Goal: Complete application form

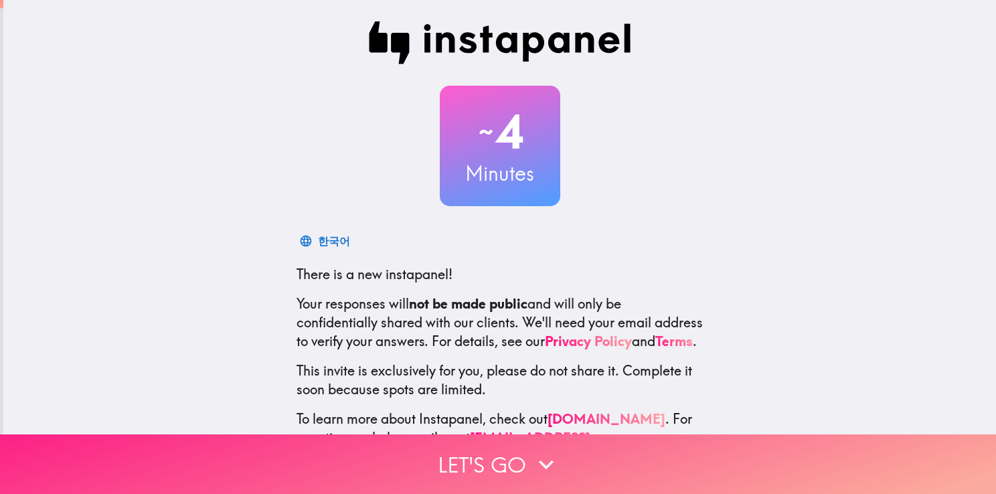
click at [462, 456] on button "Let's go" at bounding box center [498, 464] width 996 height 60
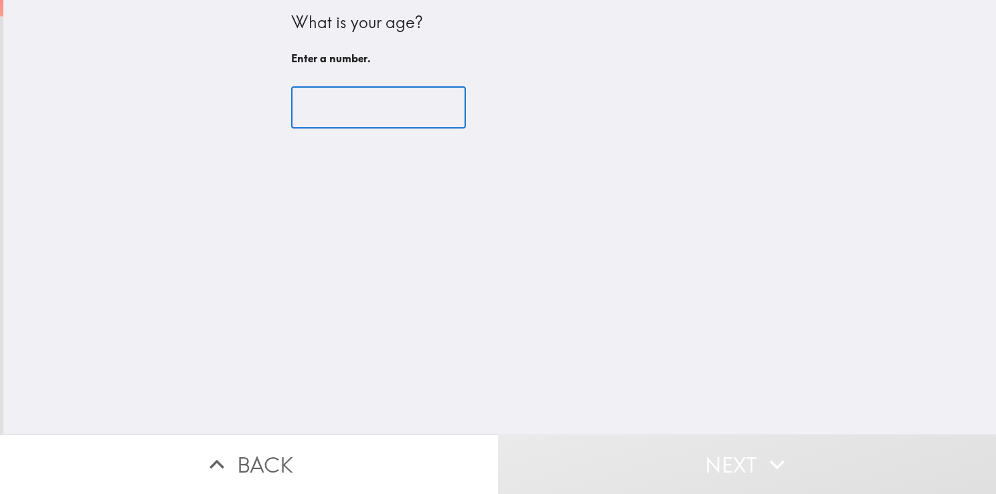
click at [370, 109] on input "number" at bounding box center [378, 107] width 175 height 41
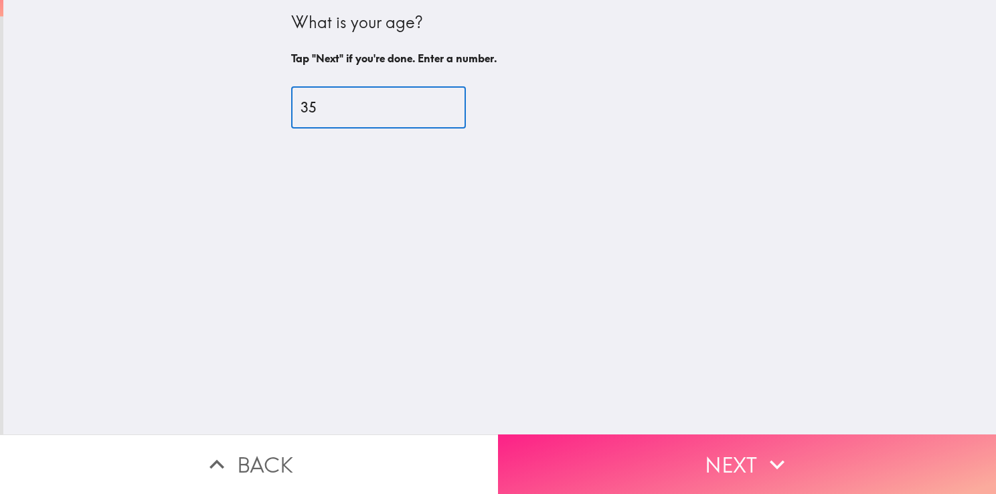
type input "35"
click at [667, 462] on button "Next" at bounding box center [747, 464] width 498 height 60
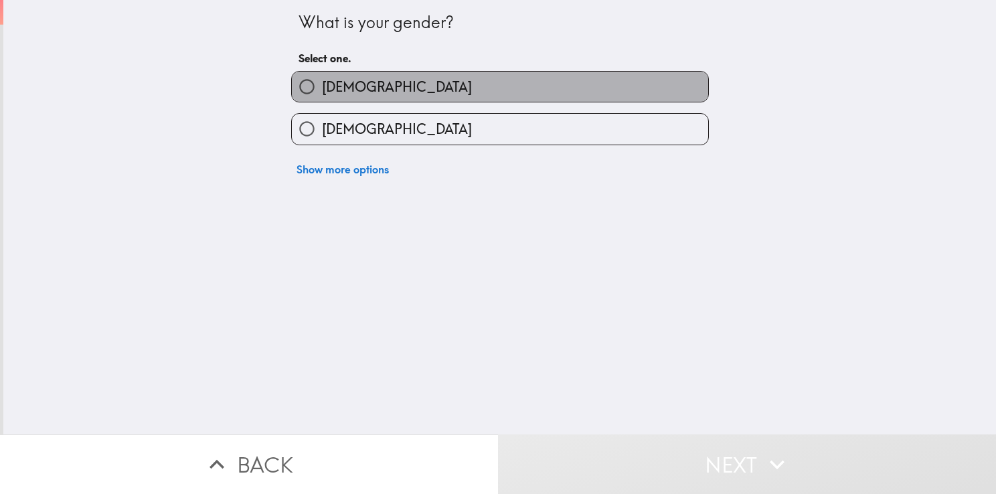
click at [317, 101] on label "[DEMOGRAPHIC_DATA]" at bounding box center [500, 87] width 416 height 30
click at [317, 101] on input "[DEMOGRAPHIC_DATA]" at bounding box center [307, 87] width 30 height 30
radio input "true"
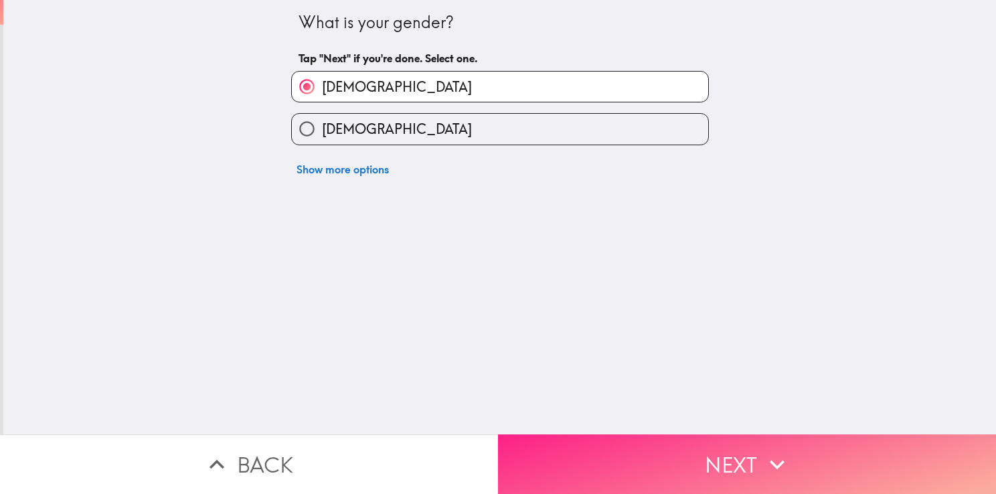
click at [564, 447] on button "Next" at bounding box center [747, 464] width 498 height 60
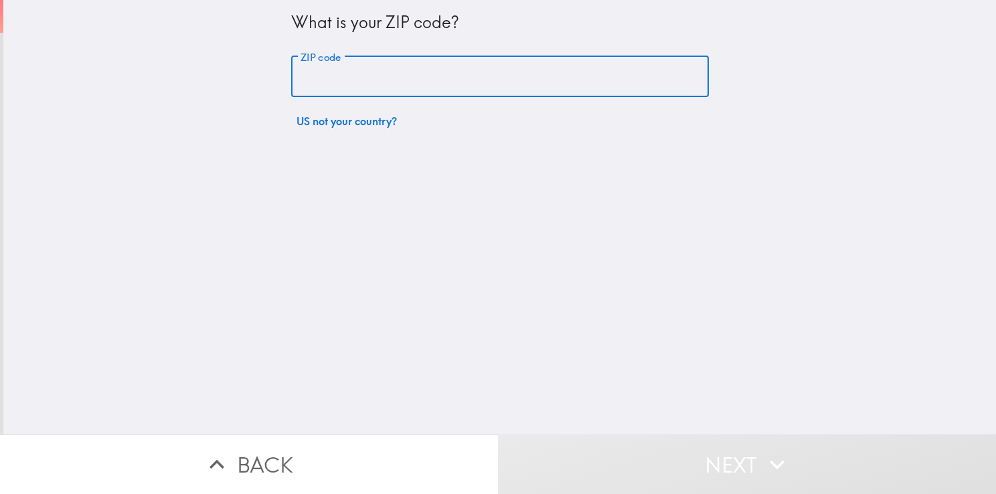
click at [387, 80] on input "ZIP code" at bounding box center [500, 76] width 418 height 41
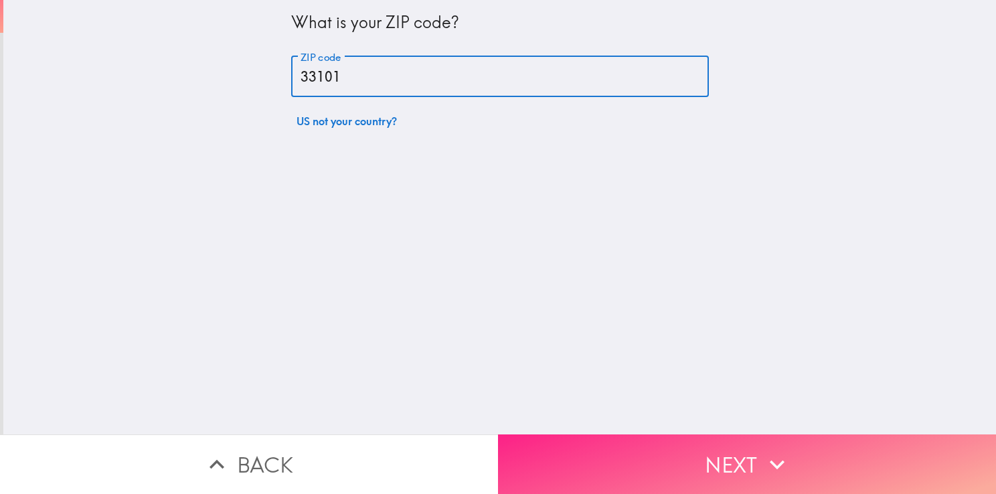
type input "33101"
click at [697, 455] on button "Next" at bounding box center [747, 464] width 498 height 60
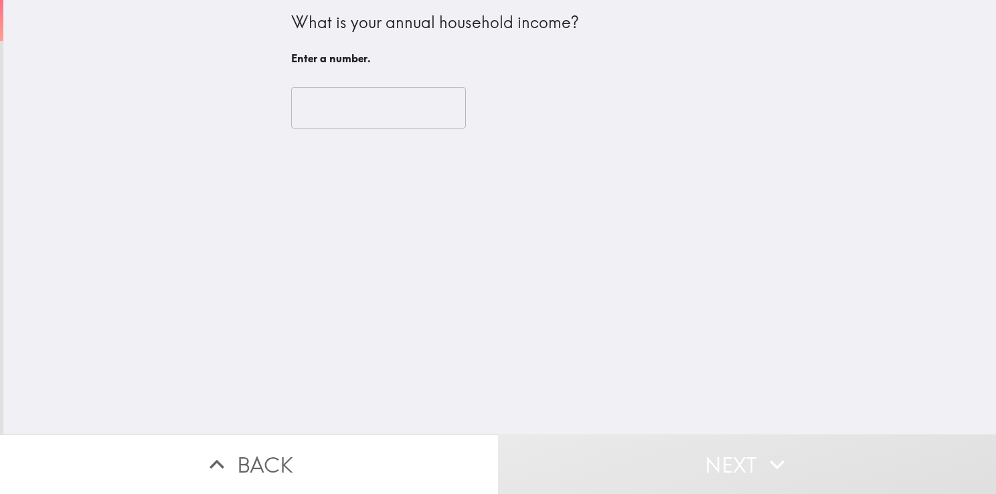
click at [396, 102] on input "number" at bounding box center [378, 107] width 175 height 41
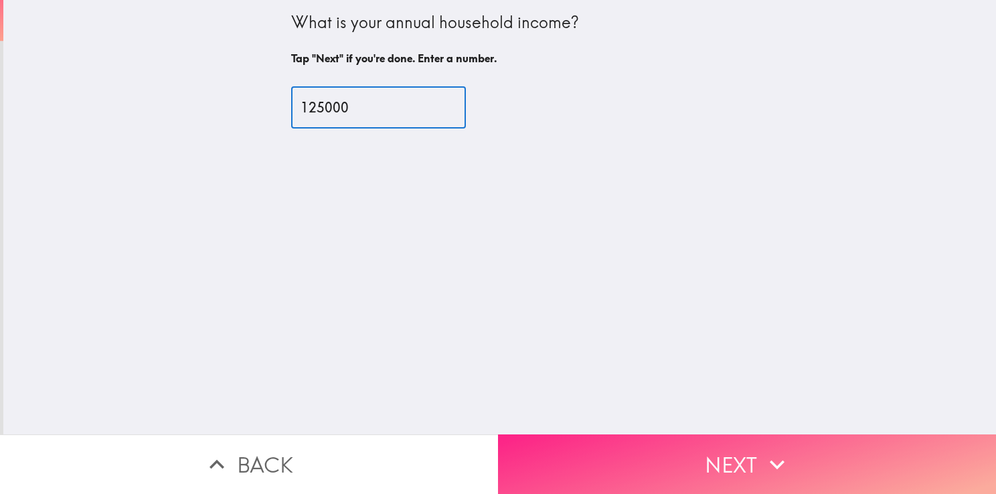
type input "125000"
click at [533, 444] on button "Next" at bounding box center [747, 464] width 498 height 60
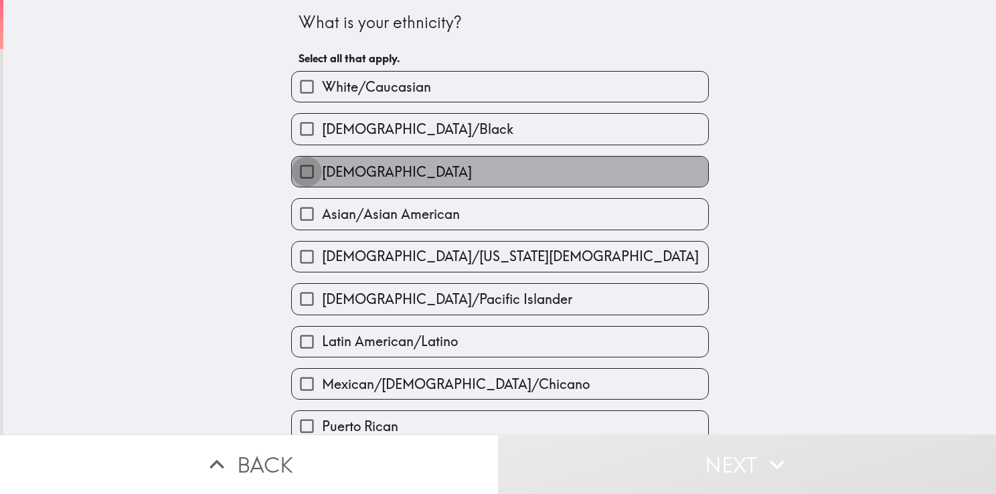
drag, startPoint x: 298, startPoint y: 166, endPoint x: 303, endPoint y: 173, distance: 8.2
click at [298, 167] on input "[DEMOGRAPHIC_DATA]" at bounding box center [307, 172] width 30 height 30
checkbox input "true"
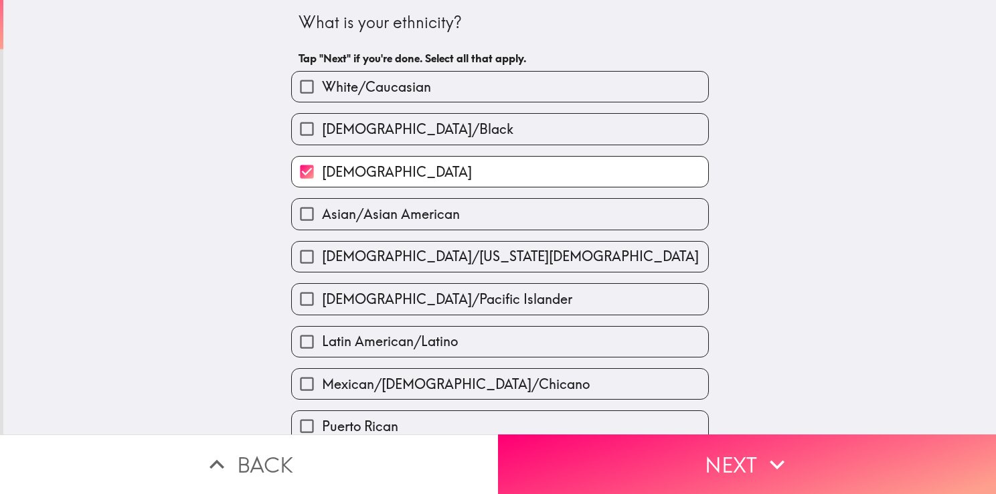
click at [293, 343] on input "Latin American/Latino" at bounding box center [307, 342] width 30 height 30
checkbox input "true"
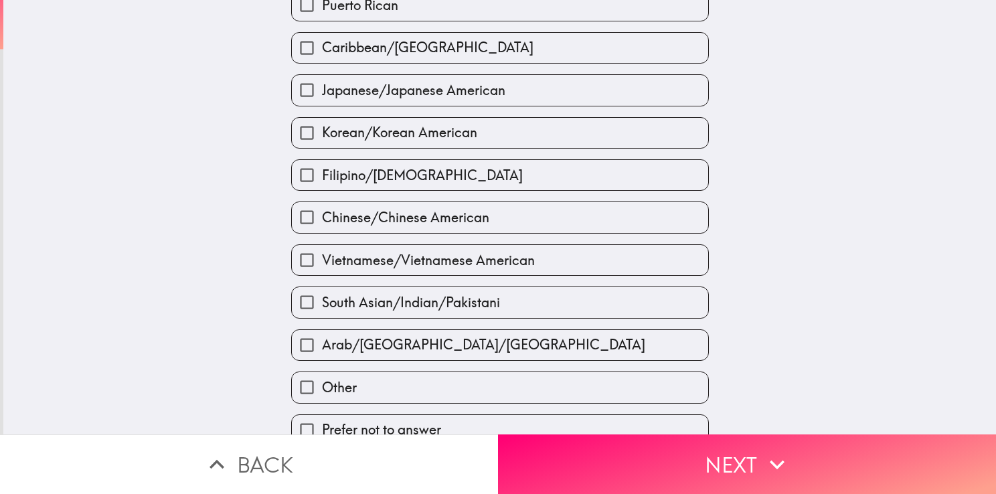
scroll to position [436, 0]
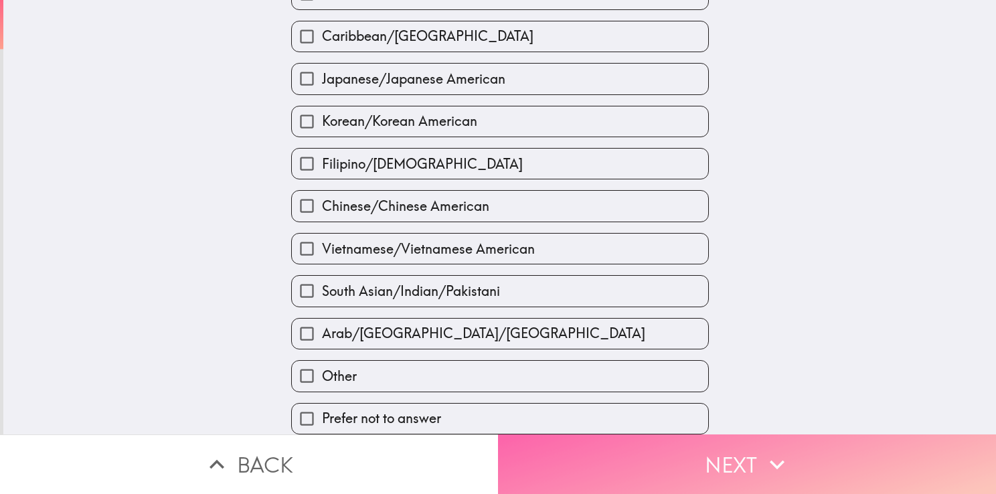
click at [600, 467] on button "Next" at bounding box center [747, 464] width 498 height 60
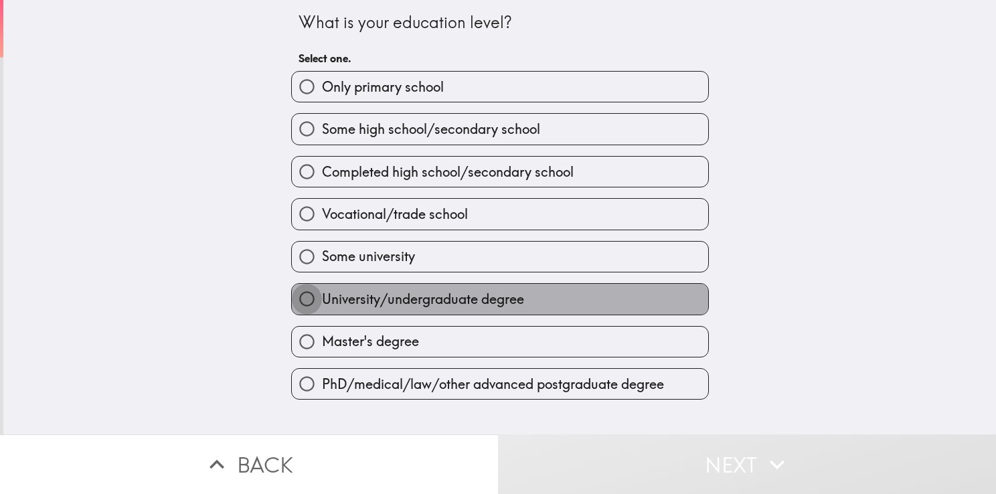
click at [303, 291] on input "University/undergraduate degree" at bounding box center [307, 299] width 30 height 30
radio input "true"
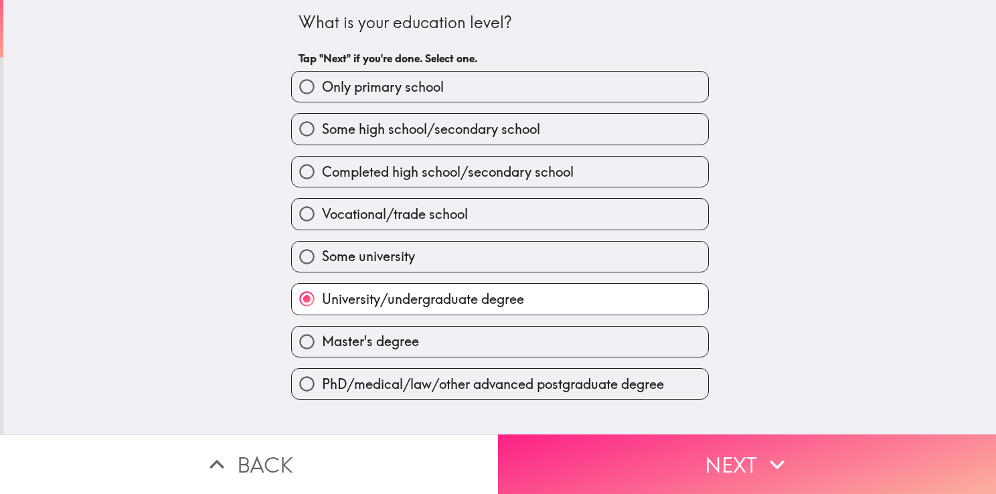
click at [576, 466] on button "Next" at bounding box center [747, 464] width 498 height 60
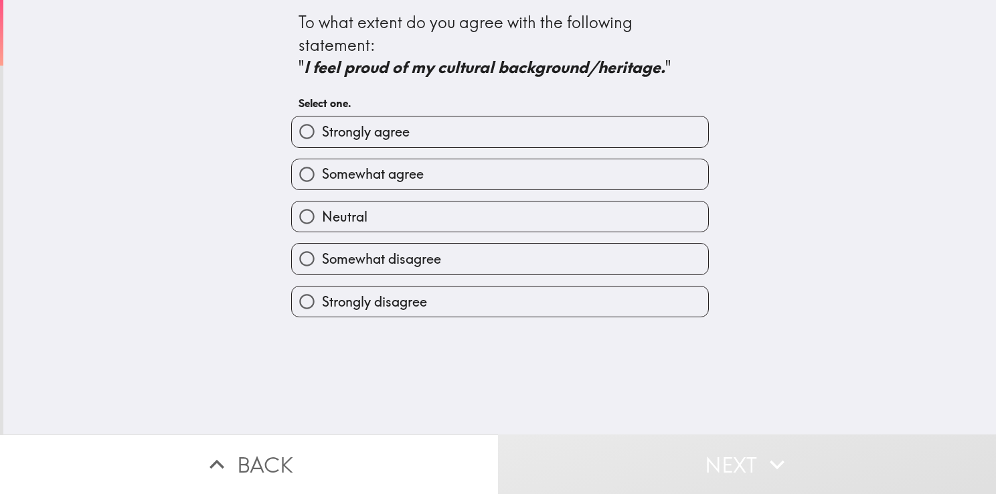
click at [431, 130] on label "Strongly agree" at bounding box center [500, 131] width 416 height 30
click at [322, 130] on input "Strongly agree" at bounding box center [307, 131] width 30 height 30
radio input "true"
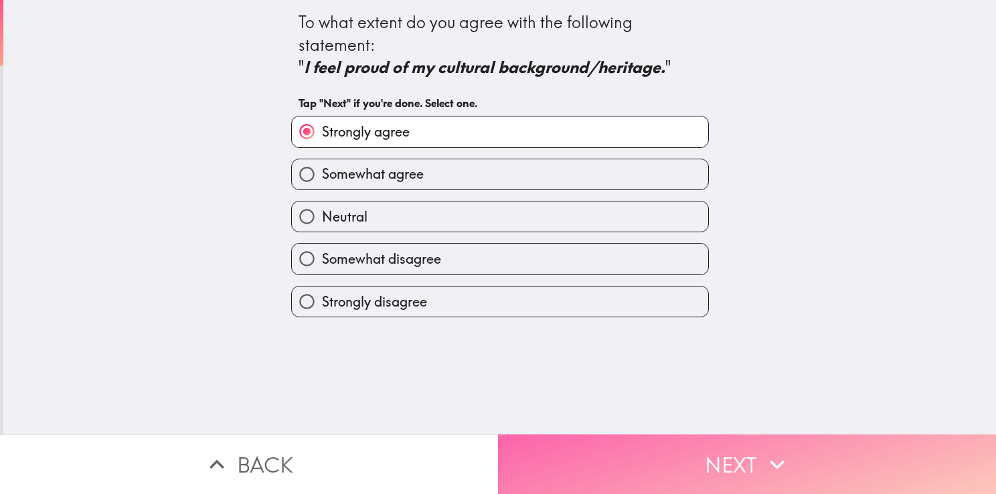
click at [545, 444] on button "Next" at bounding box center [747, 464] width 498 height 60
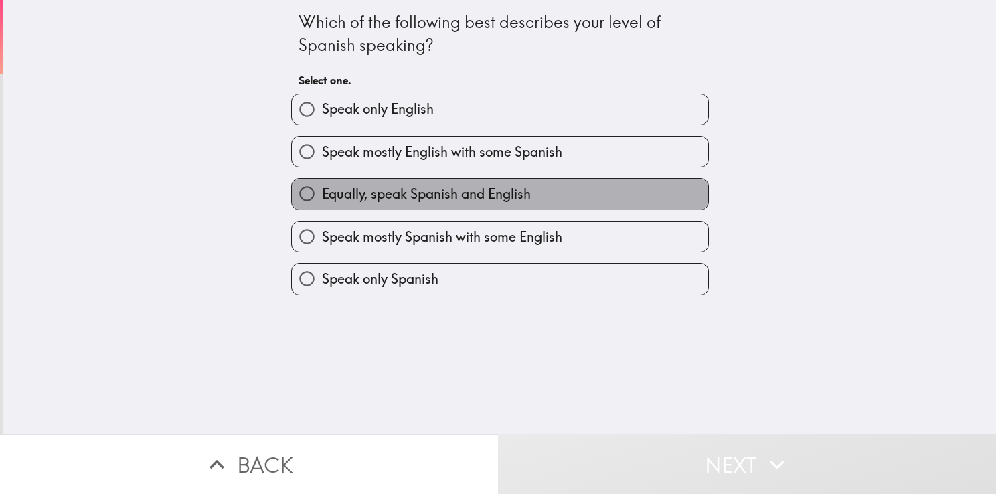
click at [406, 195] on span "Equally, speak Spanish and English" at bounding box center [426, 194] width 209 height 19
click at [322, 195] on input "Equally, speak Spanish and English" at bounding box center [307, 194] width 30 height 30
radio input "true"
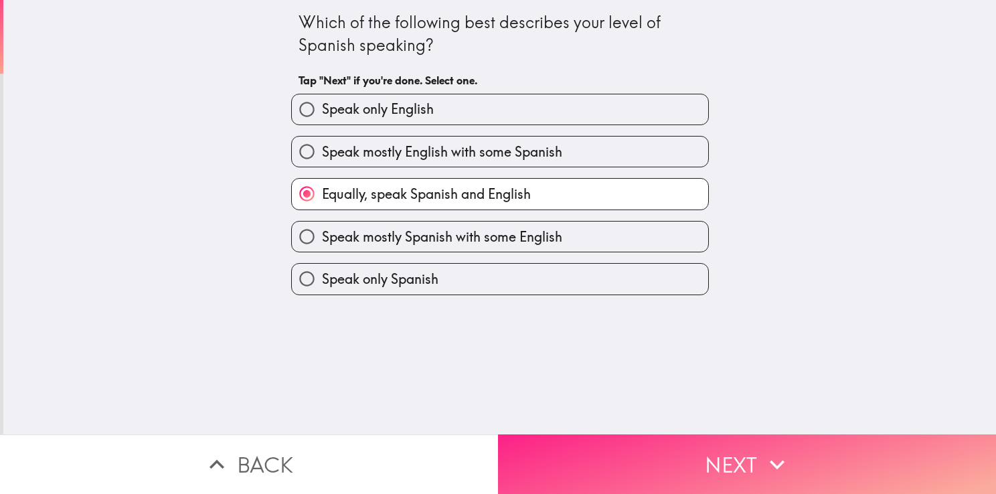
click at [551, 445] on button "Next" at bounding box center [747, 464] width 498 height 60
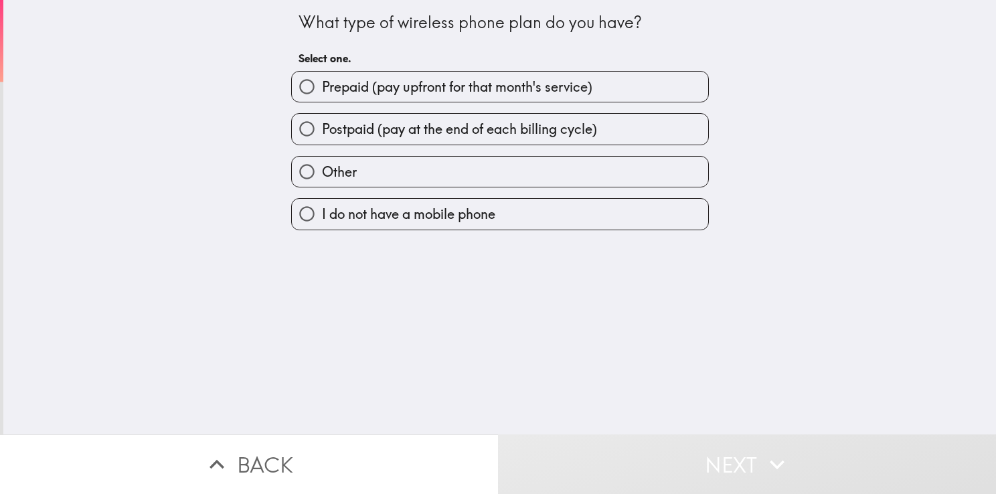
click at [399, 86] on span "Prepaid (pay upfront for that month's service)" at bounding box center [457, 87] width 270 height 19
click at [322, 86] on input "Prepaid (pay upfront for that month's service)" at bounding box center [307, 87] width 30 height 30
radio input "true"
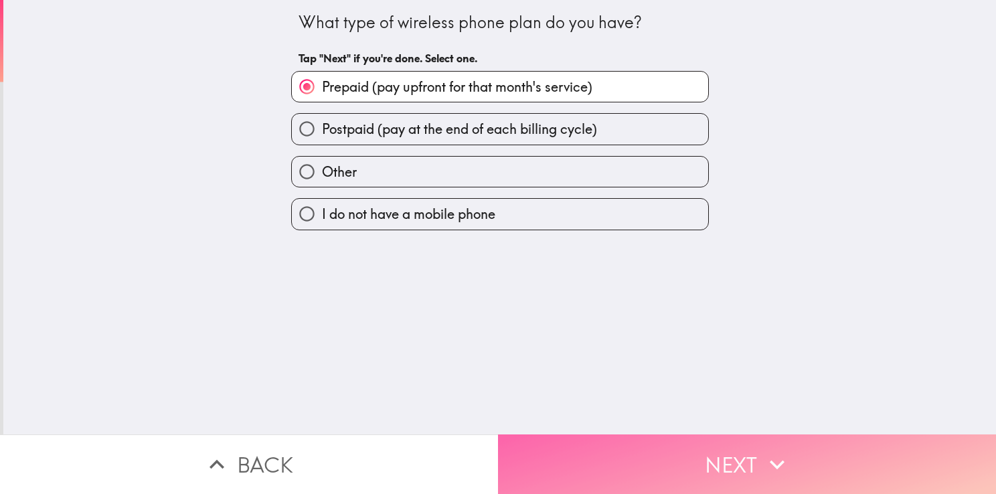
click at [643, 448] on button "Next" at bounding box center [747, 464] width 498 height 60
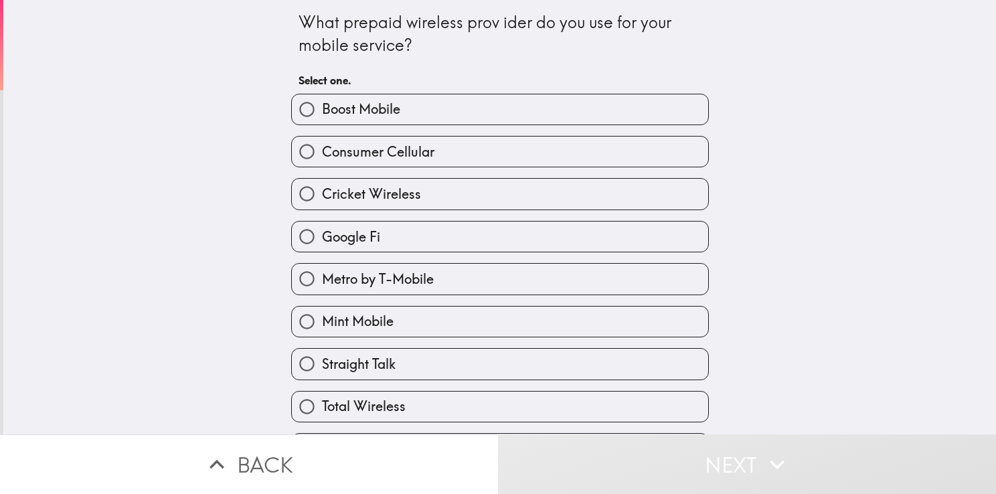
click at [347, 270] on span "Metro by T-Mobile" at bounding box center [378, 279] width 112 height 19
click at [322, 269] on input "Metro by T-Mobile" at bounding box center [307, 279] width 30 height 30
radio input "true"
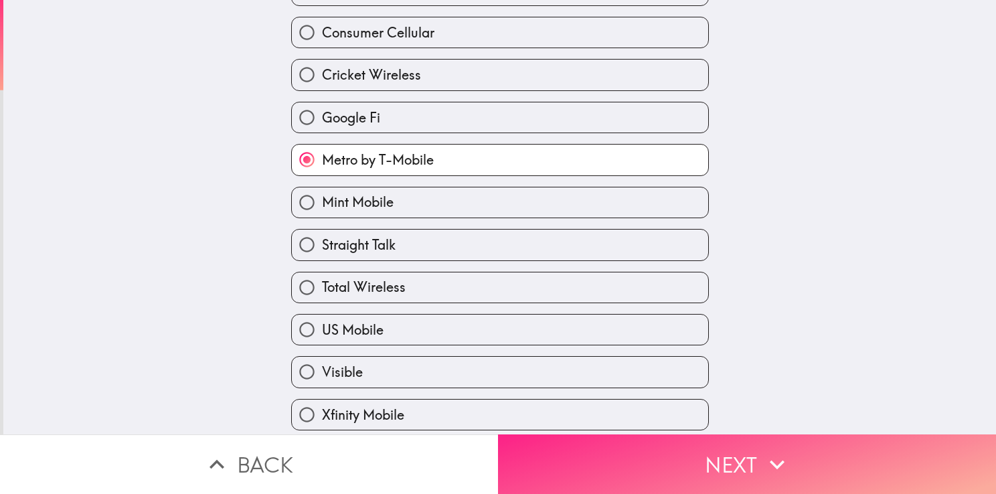
scroll to position [134, 0]
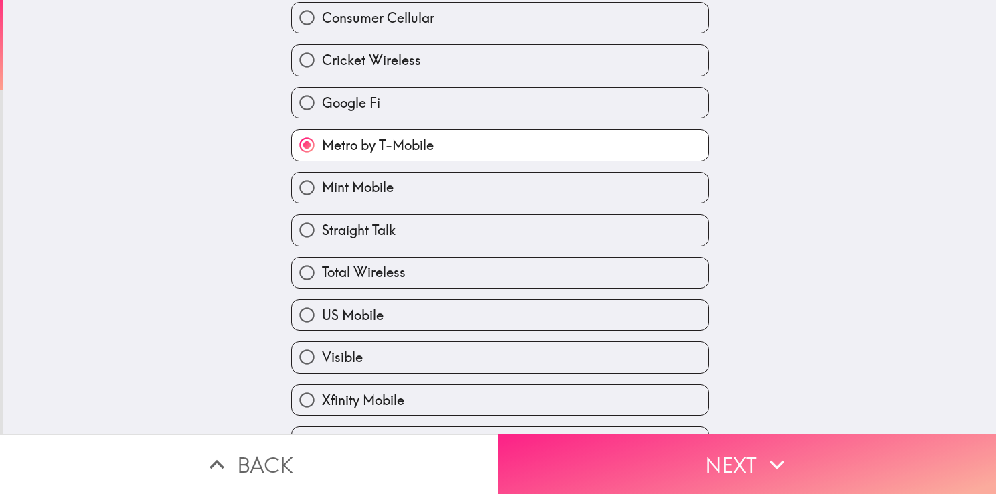
click at [606, 465] on button "Next" at bounding box center [747, 464] width 498 height 60
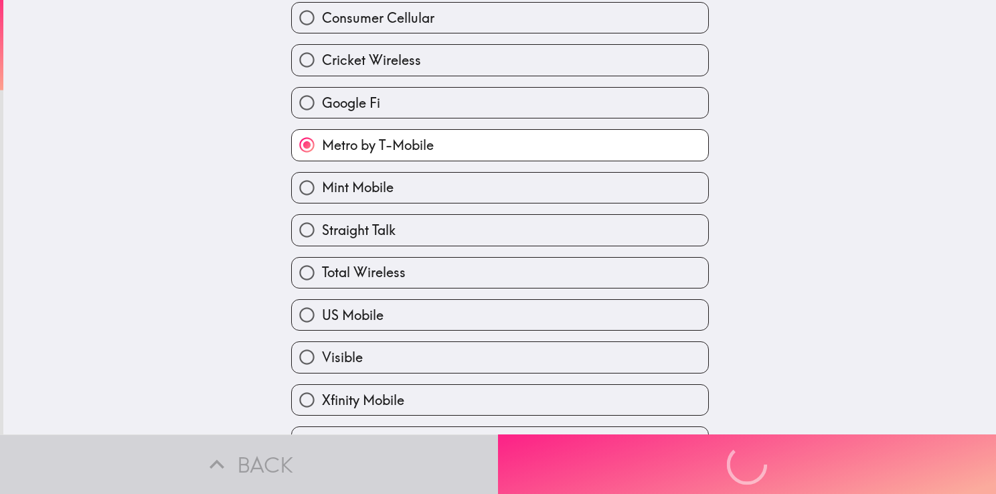
scroll to position [0, 0]
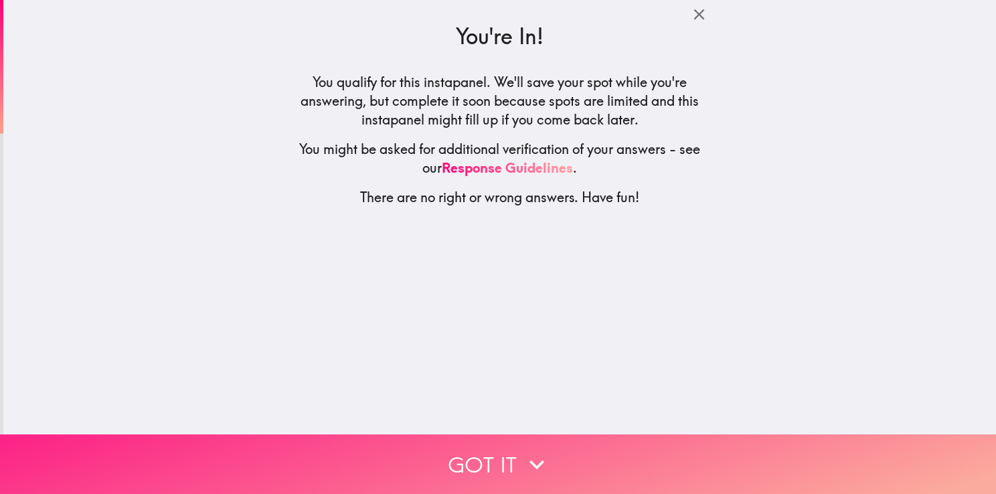
click at [604, 462] on button "Got it" at bounding box center [498, 464] width 996 height 60
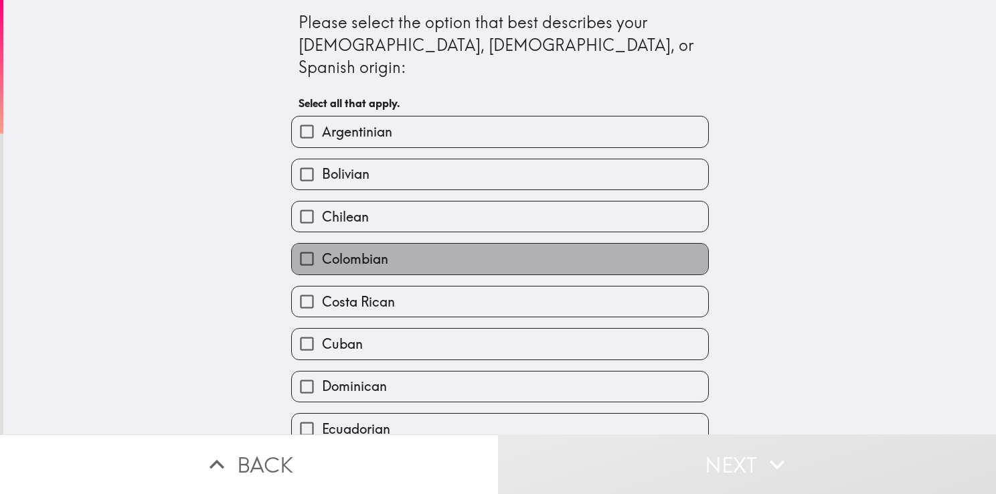
click at [436, 244] on label "Colombian" at bounding box center [500, 259] width 416 height 30
click at [322, 244] on input "Colombian" at bounding box center [307, 259] width 30 height 30
checkbox input "true"
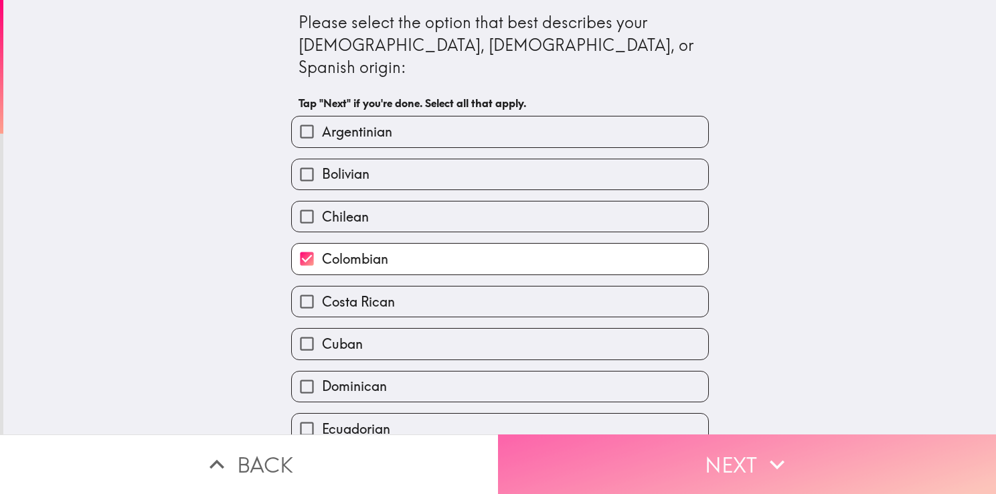
click at [634, 470] on button "Next" at bounding box center [747, 464] width 498 height 60
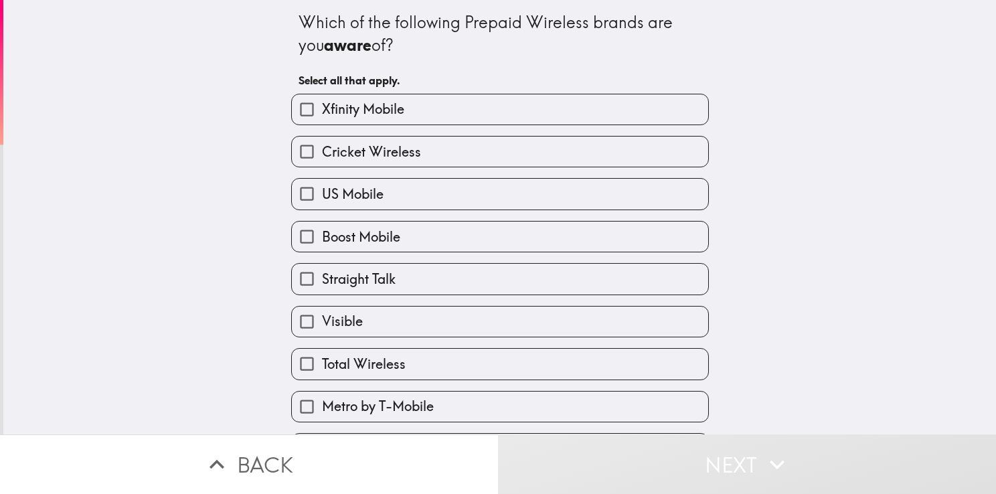
click at [379, 143] on span "Cricket Wireless" at bounding box center [371, 152] width 99 height 19
click at [322, 142] on input "Cricket Wireless" at bounding box center [307, 152] width 30 height 30
checkbox input "true"
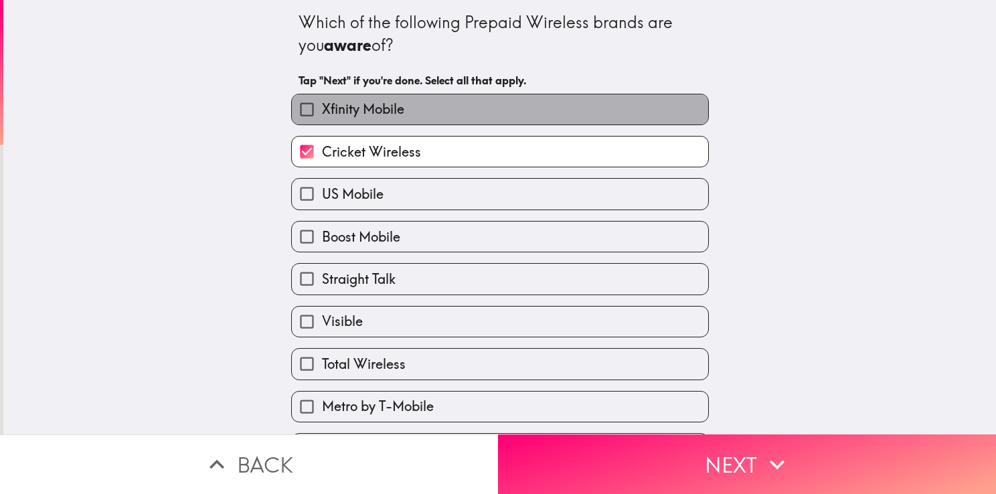
click at [377, 114] on span "Xfinity Mobile" at bounding box center [363, 109] width 82 height 19
click at [322, 114] on input "Xfinity Mobile" at bounding box center [307, 109] width 30 height 30
checkbox input "true"
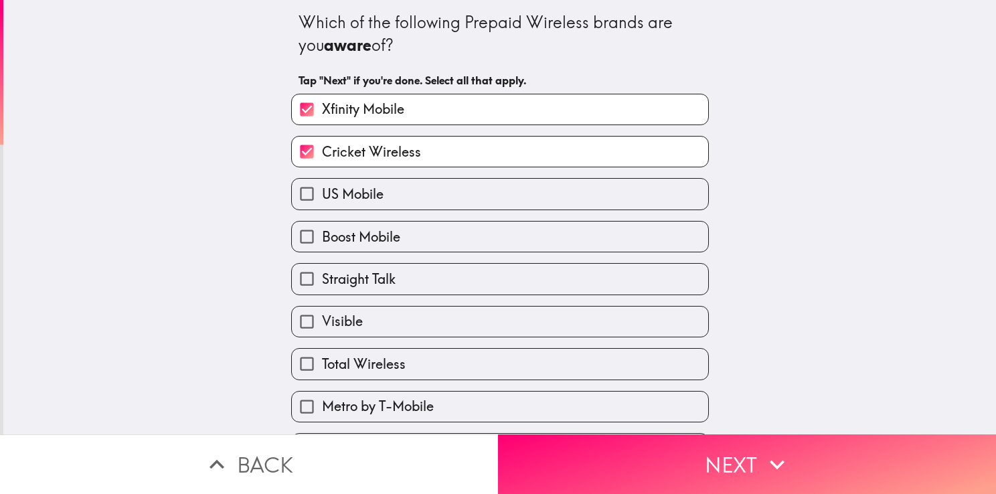
click at [363, 236] on span "Boost Mobile" at bounding box center [361, 237] width 78 height 19
click at [322, 236] on input "Boost Mobile" at bounding box center [307, 237] width 30 height 30
checkbox input "true"
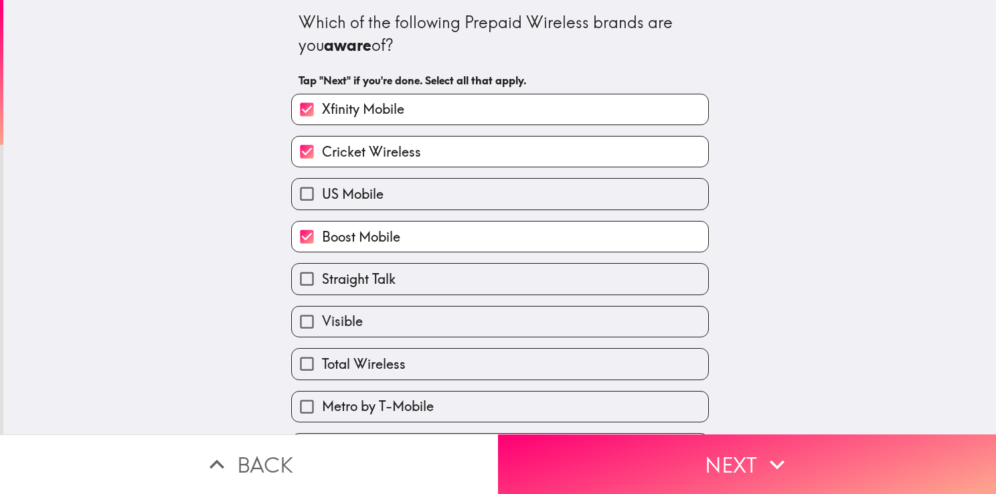
click at [354, 280] on span "Straight Talk" at bounding box center [359, 279] width 74 height 19
click at [322, 280] on input "Straight Talk" at bounding box center [307, 279] width 30 height 30
checkbox input "true"
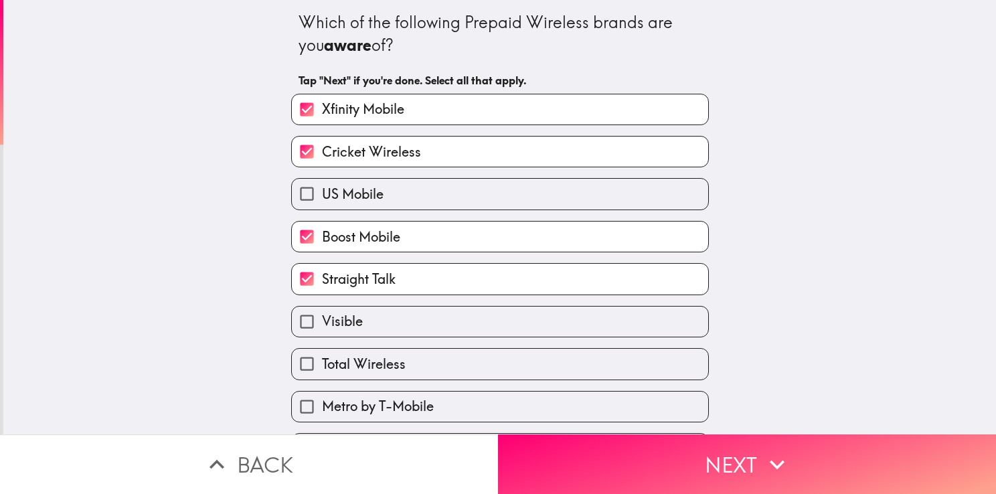
click at [343, 407] on span "Metro by T-Mobile" at bounding box center [378, 406] width 112 height 19
click at [322, 407] on input "Metro by T-Mobile" at bounding box center [307, 407] width 30 height 30
checkbox input "true"
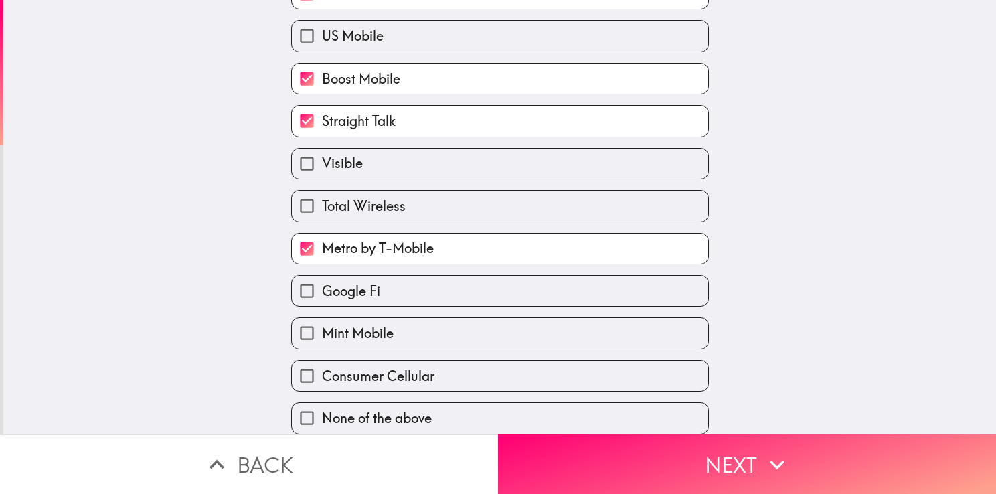
scroll to position [164, 0]
click at [357, 197] on span "Total Wireless" at bounding box center [364, 206] width 84 height 19
click at [322, 191] on input "Total Wireless" at bounding box center [307, 206] width 30 height 30
checkbox input "true"
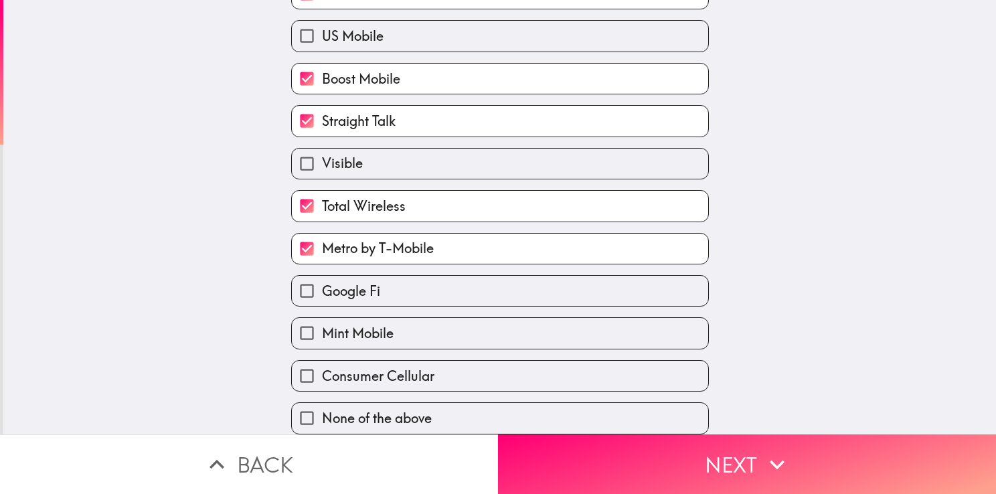
click at [363, 324] on span "Mint Mobile" at bounding box center [358, 333] width 72 height 19
click at [322, 323] on input "Mint Mobile" at bounding box center [307, 333] width 30 height 30
checkbox input "true"
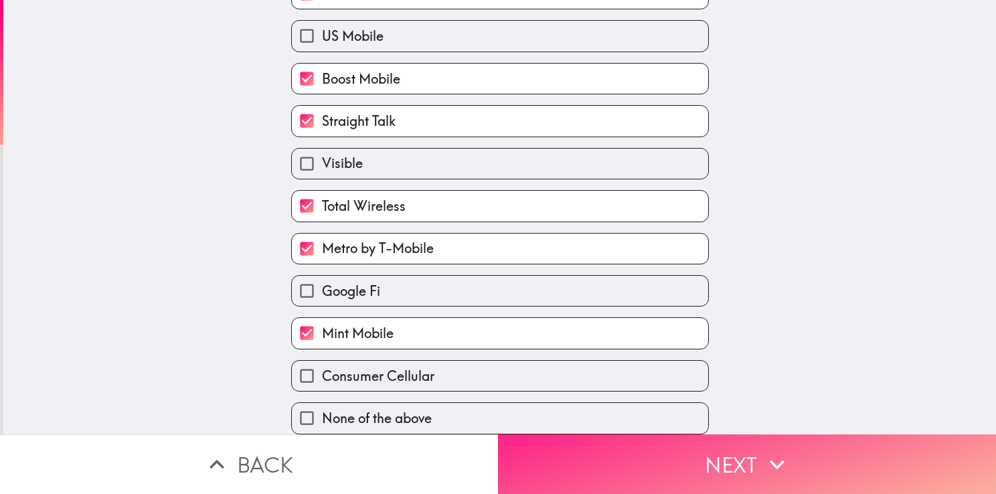
click at [576, 470] on button "Next" at bounding box center [747, 464] width 498 height 60
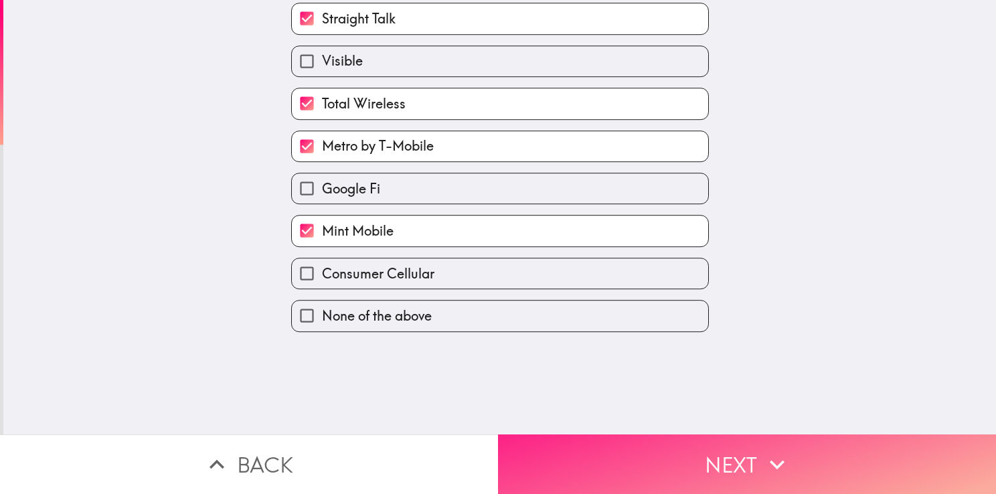
scroll to position [0, 0]
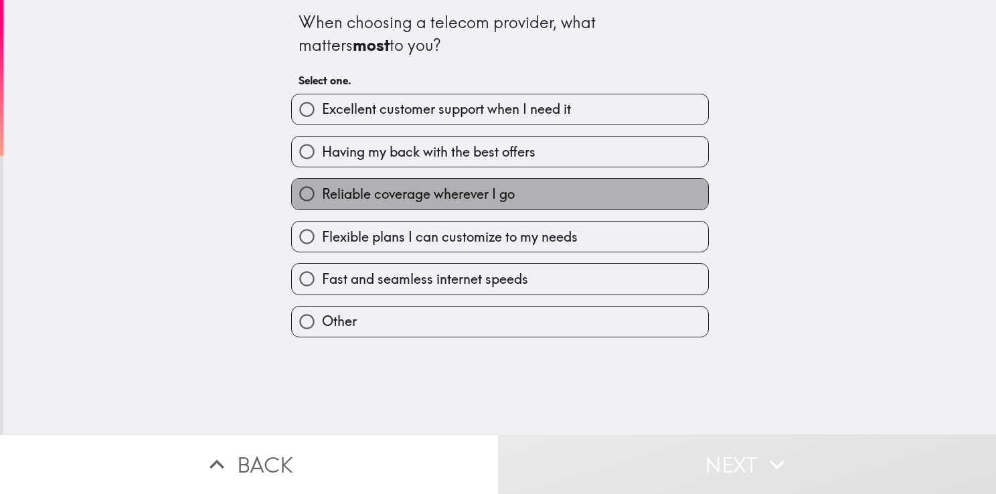
click at [353, 188] on span "Reliable coverage wherever I go" at bounding box center [418, 194] width 193 height 19
click at [322, 188] on input "Reliable coverage wherever I go" at bounding box center [307, 194] width 30 height 30
radio input "true"
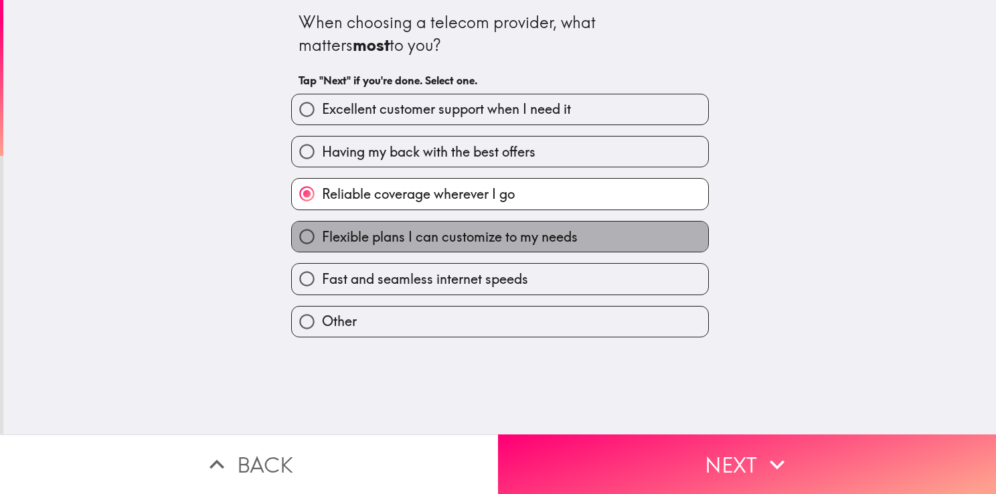
click at [343, 242] on span "Flexible plans I can customize to my needs" at bounding box center [450, 237] width 256 height 19
click at [322, 242] on input "Flexible plans I can customize to my needs" at bounding box center [307, 237] width 30 height 30
radio input "true"
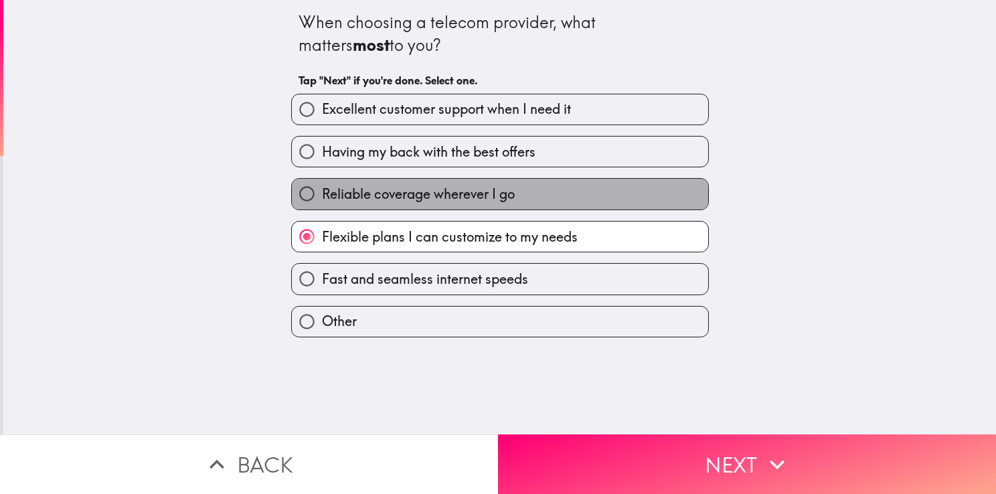
click at [344, 191] on span "Reliable coverage wherever I go" at bounding box center [418, 194] width 193 height 19
click at [322, 191] on input "Reliable coverage wherever I go" at bounding box center [307, 194] width 30 height 30
radio input "true"
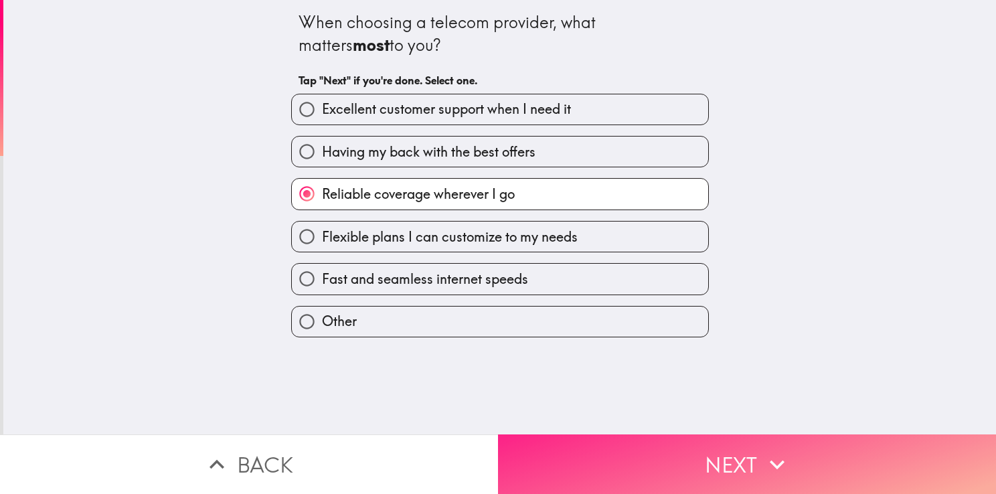
click at [673, 462] on button "Next" at bounding box center [747, 464] width 498 height 60
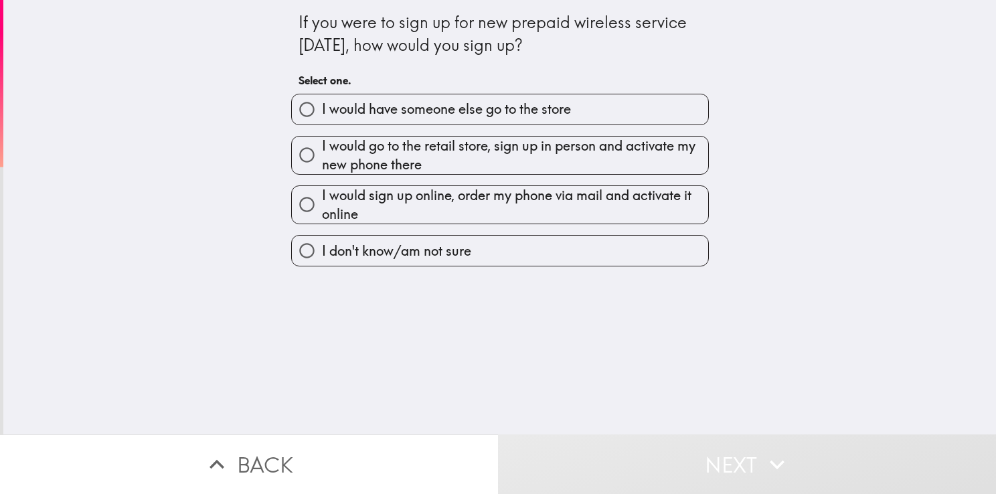
click at [479, 151] on span "I would go to the retail store, sign up in person and activate my new phone the…" at bounding box center [515, 155] width 386 height 37
click at [322, 151] on input "I would go to the retail store, sign up in person and activate my new phone the…" at bounding box center [307, 155] width 30 height 30
radio input "true"
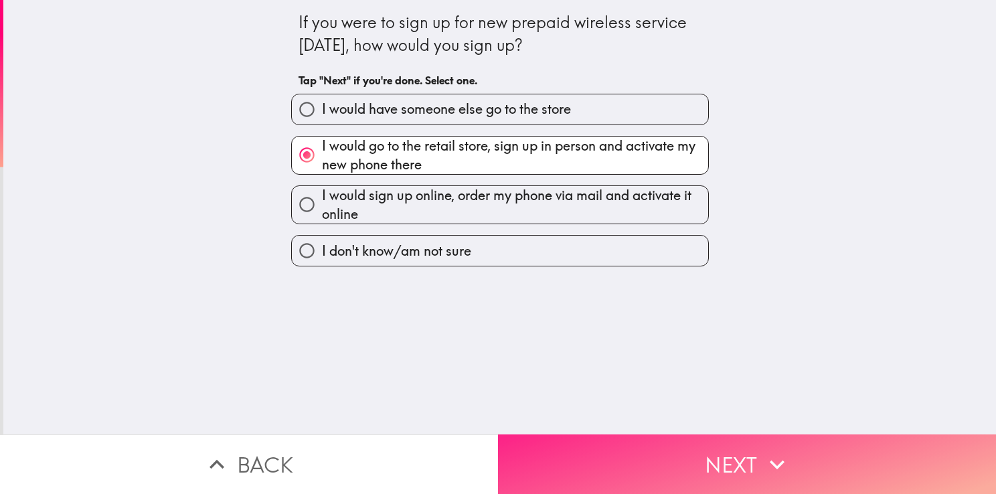
click at [579, 469] on button "Next" at bounding box center [747, 464] width 498 height 60
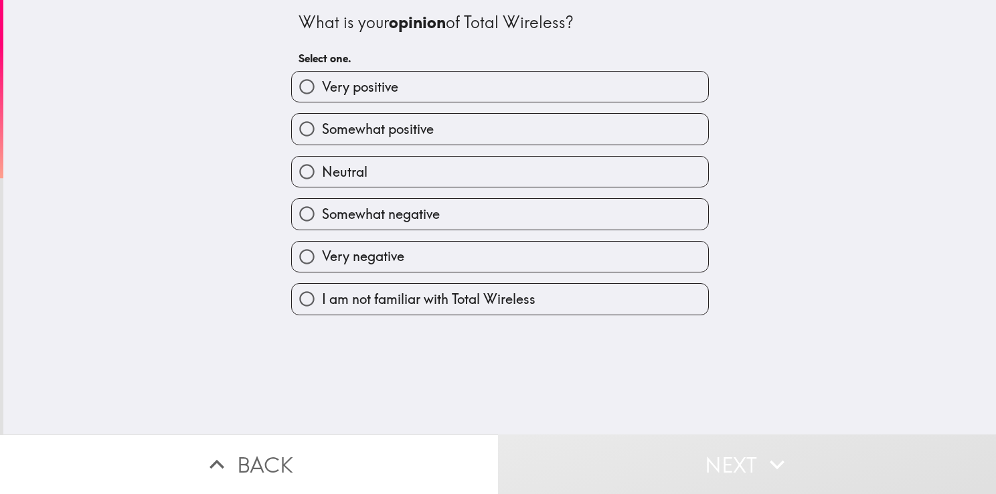
click at [364, 175] on label "Neutral" at bounding box center [500, 172] width 416 height 30
click at [322, 175] on input "Neutral" at bounding box center [307, 172] width 30 height 30
radio input "true"
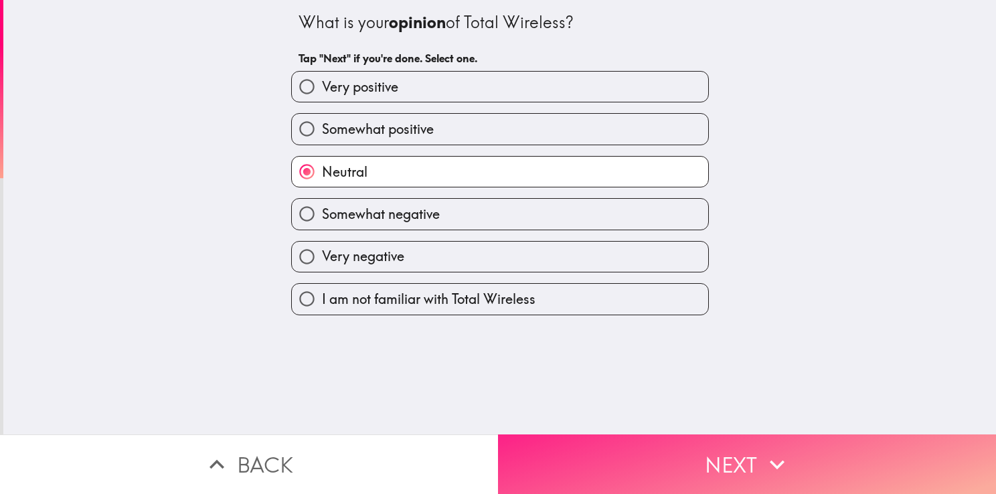
click at [564, 443] on button "Next" at bounding box center [747, 464] width 498 height 60
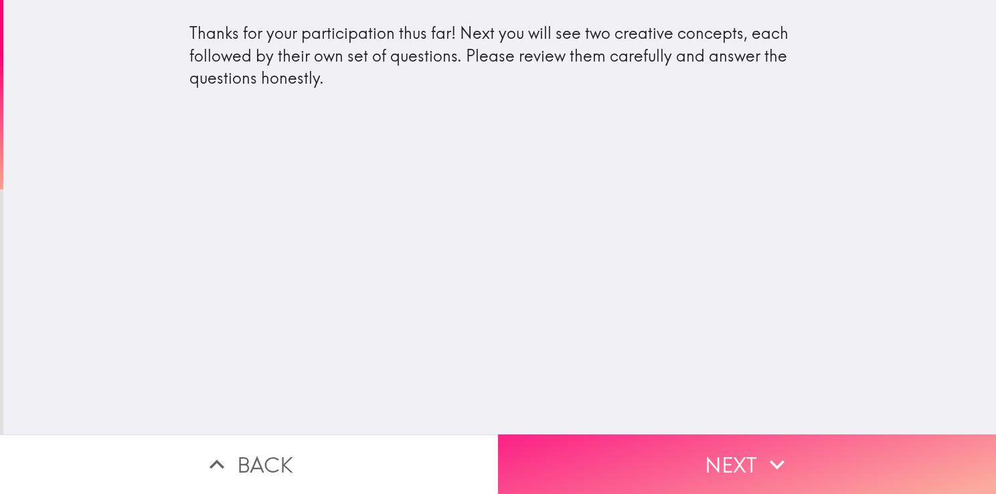
click at [691, 463] on button "Next" at bounding box center [747, 464] width 498 height 60
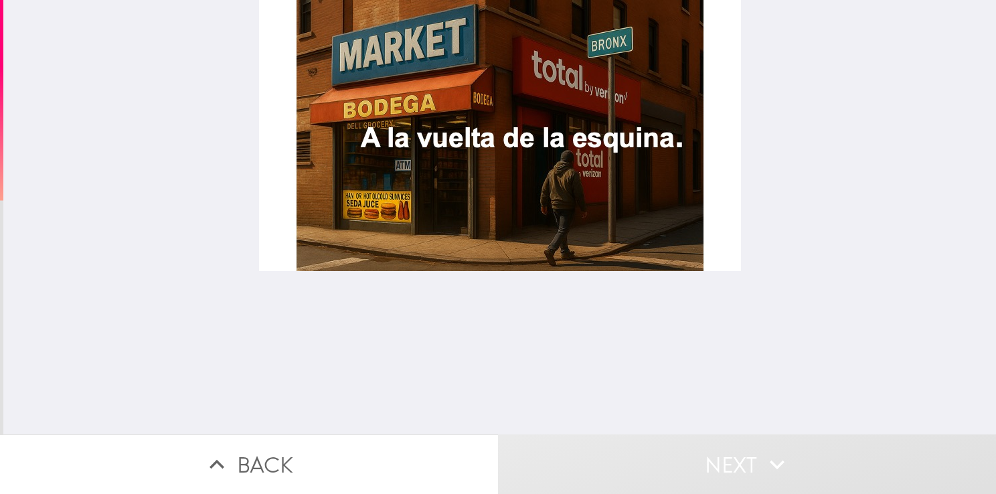
click at [790, 320] on div at bounding box center [499, 217] width 993 height 434
click at [527, 197] on div at bounding box center [500, 135] width 482 height 271
click at [855, 468] on button "Next" at bounding box center [747, 464] width 498 height 60
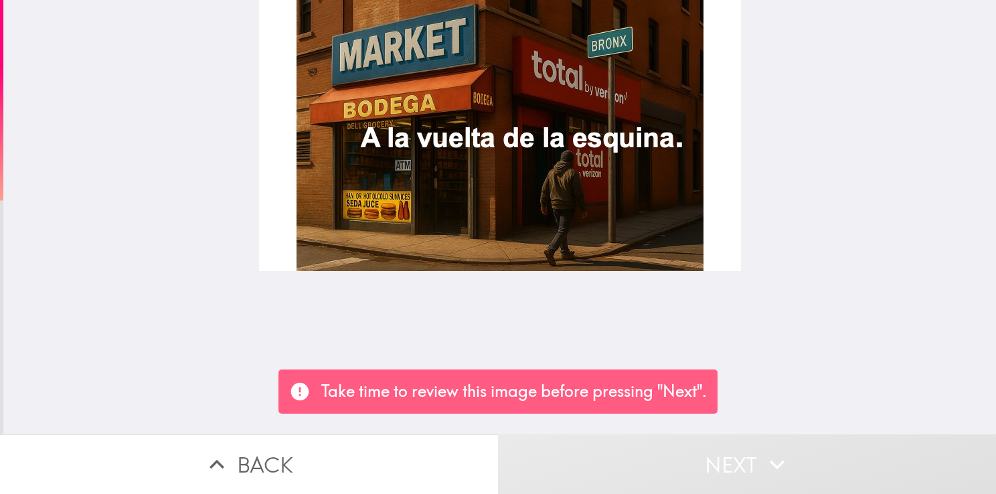
click at [495, 237] on div at bounding box center [500, 135] width 482 height 271
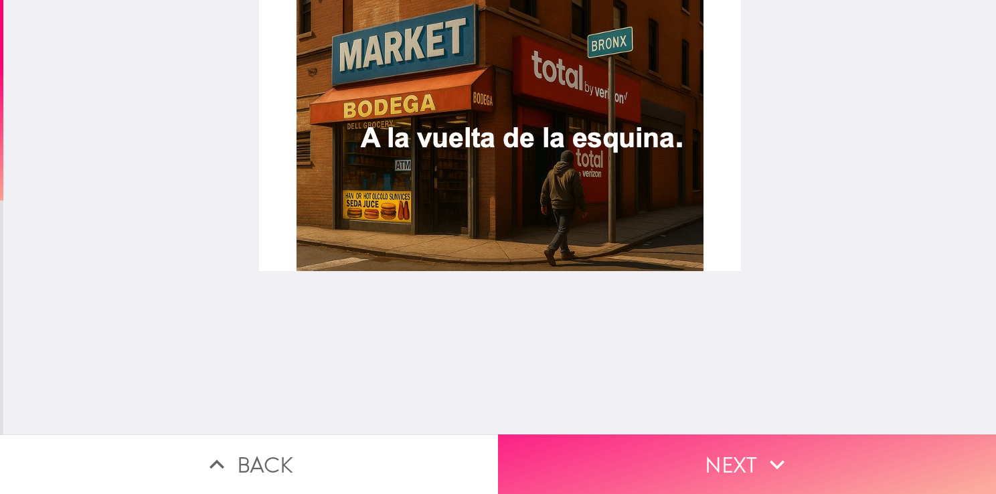
click at [740, 454] on button "Next" at bounding box center [747, 464] width 498 height 60
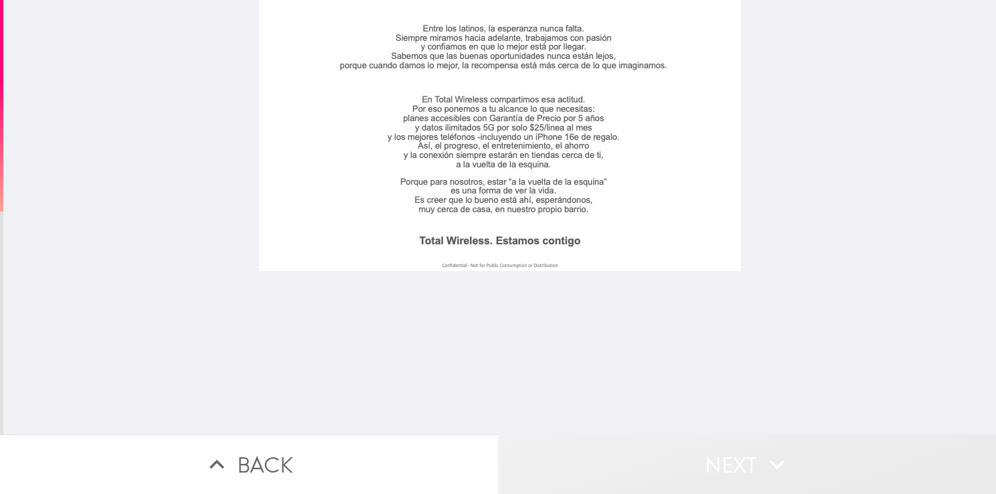
click at [604, 434] on button "Next" at bounding box center [747, 464] width 498 height 60
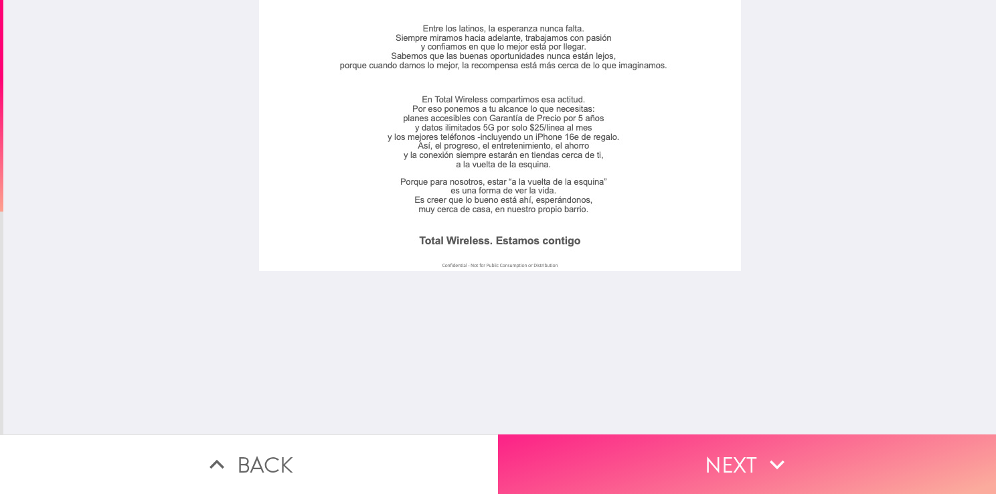
click at [679, 462] on button "Next" at bounding box center [747, 464] width 498 height 60
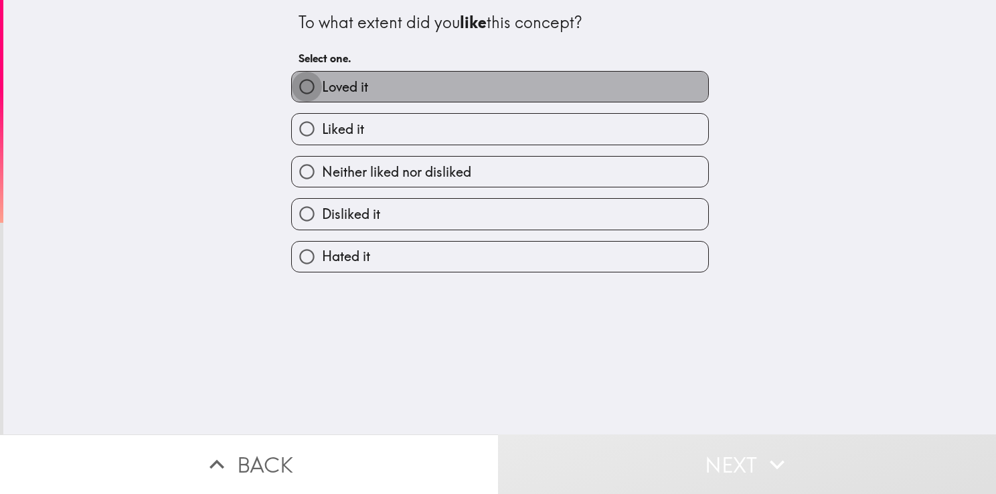
click at [292, 84] on input "Loved it" at bounding box center [307, 87] width 30 height 30
radio input "true"
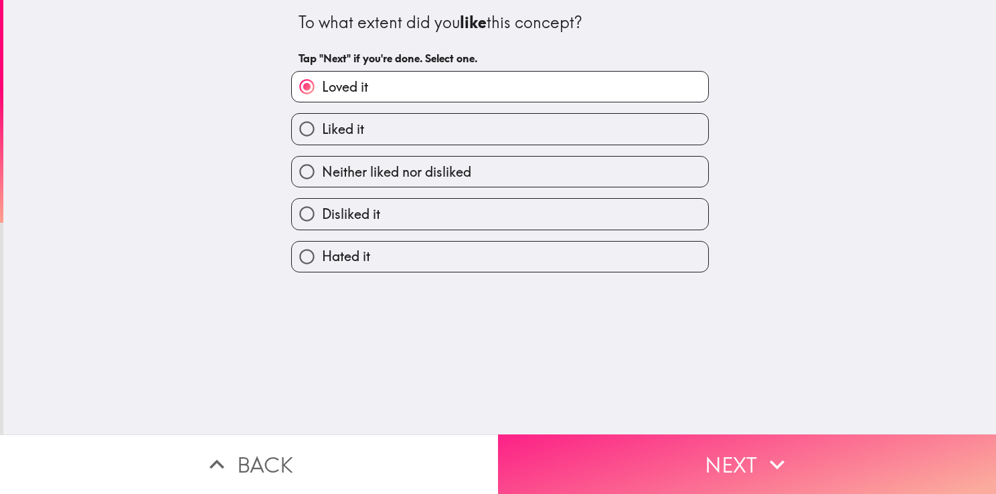
click at [632, 454] on button "Next" at bounding box center [747, 464] width 498 height 60
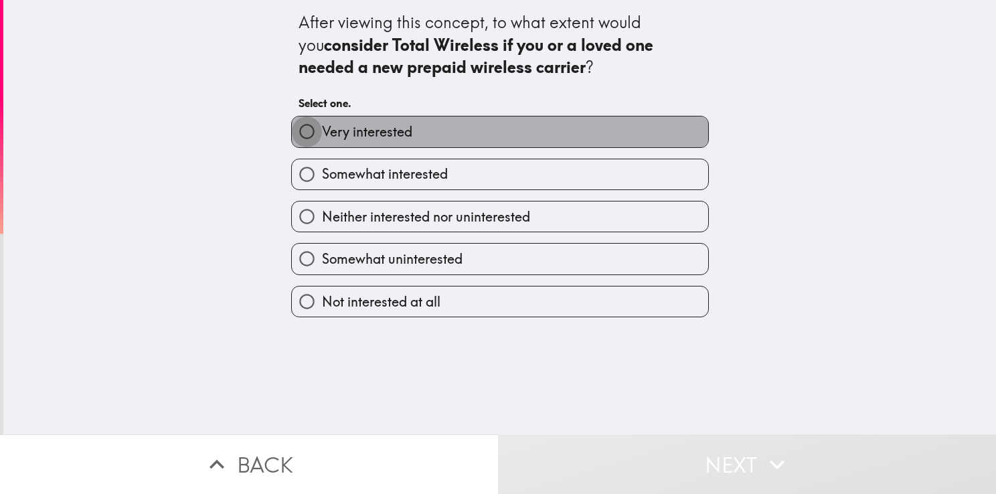
click at [311, 134] on input "Very interested" at bounding box center [307, 131] width 30 height 30
radio input "true"
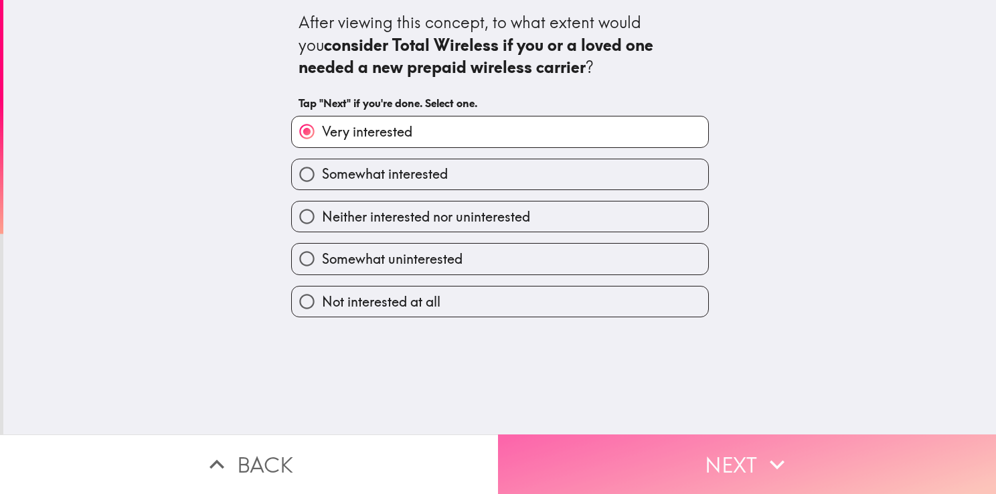
click at [570, 470] on button "Next" at bounding box center [747, 464] width 498 height 60
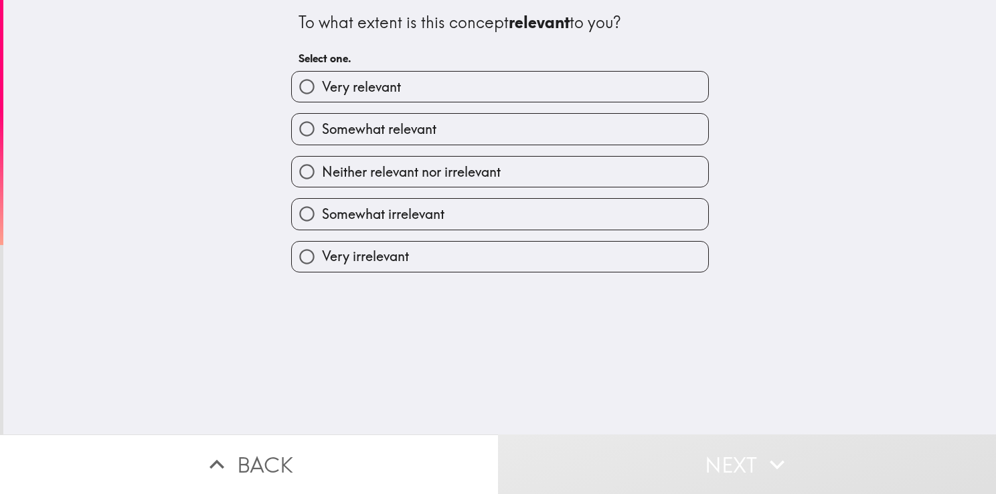
click at [363, 90] on span "Very relevant" at bounding box center [361, 87] width 79 height 19
click at [322, 90] on input "Very relevant" at bounding box center [307, 87] width 30 height 30
radio input "true"
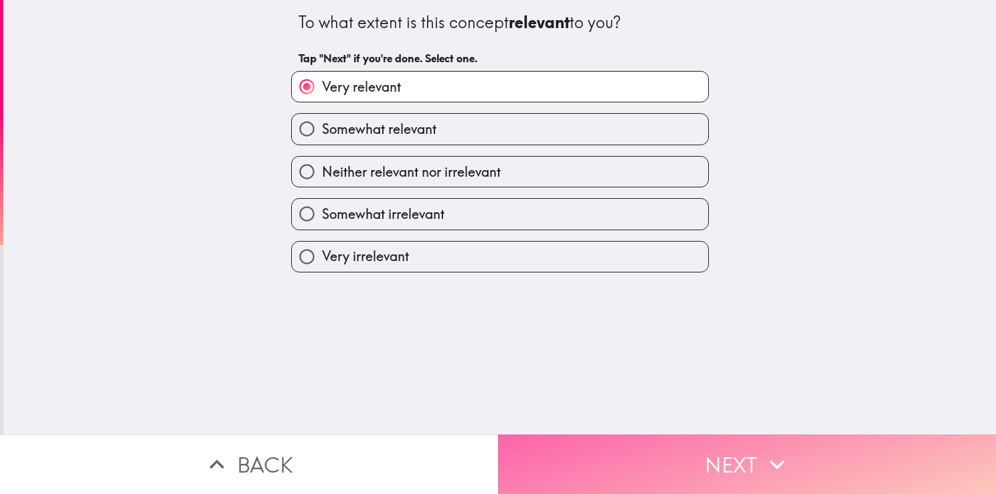
click at [544, 469] on button "Next" at bounding box center [747, 464] width 498 height 60
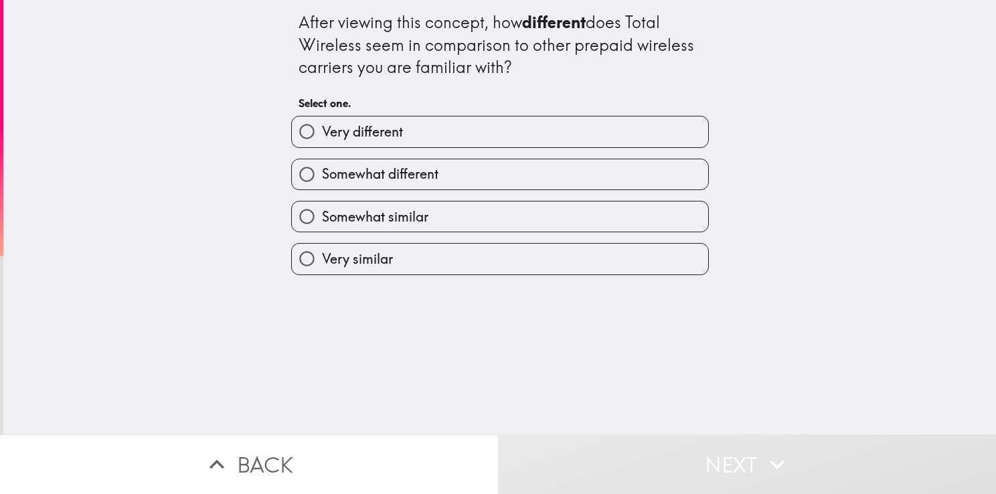
click at [398, 124] on label "Very different" at bounding box center [500, 131] width 416 height 30
click at [322, 124] on input "Very different" at bounding box center [307, 131] width 30 height 30
radio input "true"
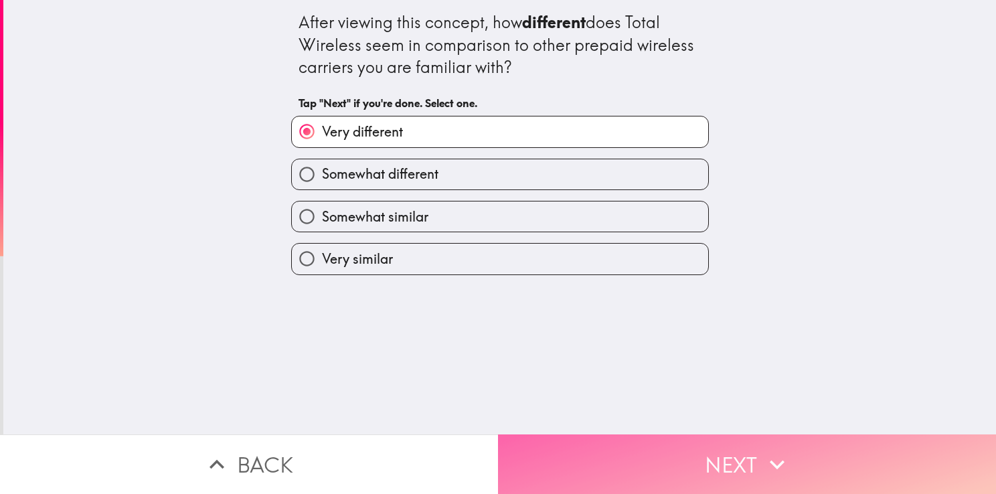
click at [559, 434] on button "Next" at bounding box center [747, 464] width 498 height 60
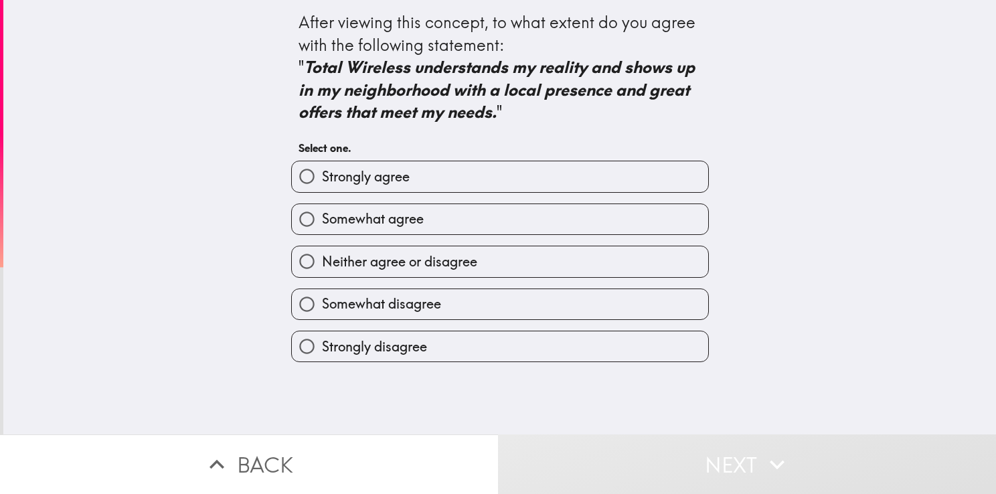
click at [337, 177] on span "Strongly agree" at bounding box center [366, 176] width 88 height 19
click at [322, 177] on input "Strongly agree" at bounding box center [307, 176] width 30 height 30
radio input "true"
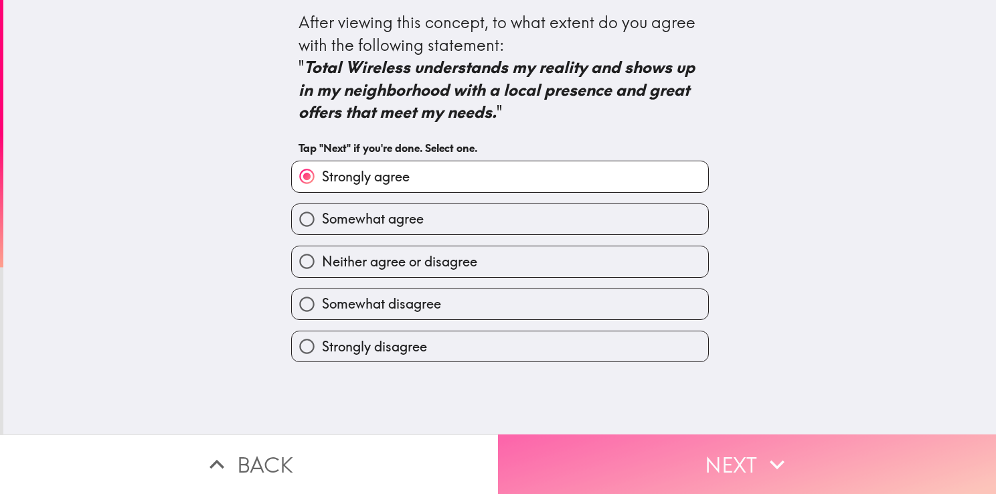
click at [592, 434] on button "Next" at bounding box center [747, 464] width 498 height 60
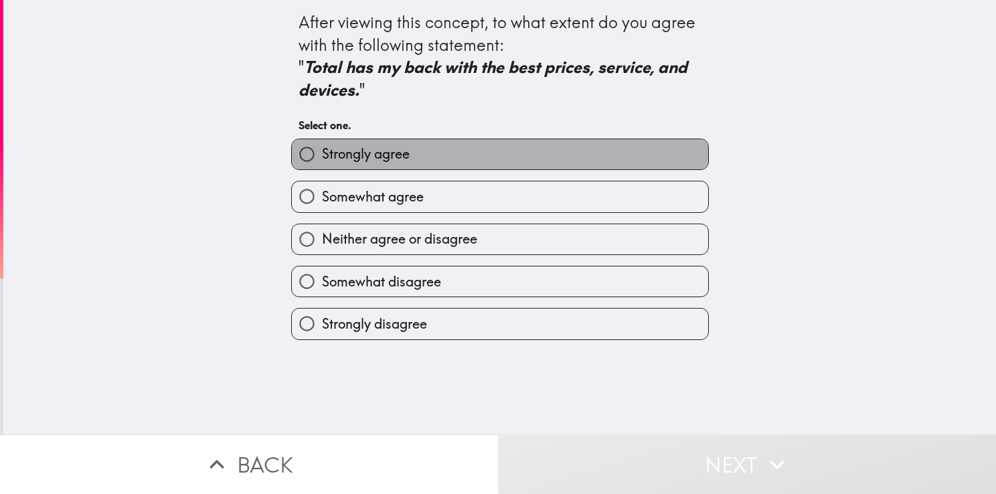
click at [387, 146] on span "Strongly agree" at bounding box center [366, 154] width 88 height 19
click at [322, 146] on input "Strongly agree" at bounding box center [307, 154] width 30 height 30
radio input "true"
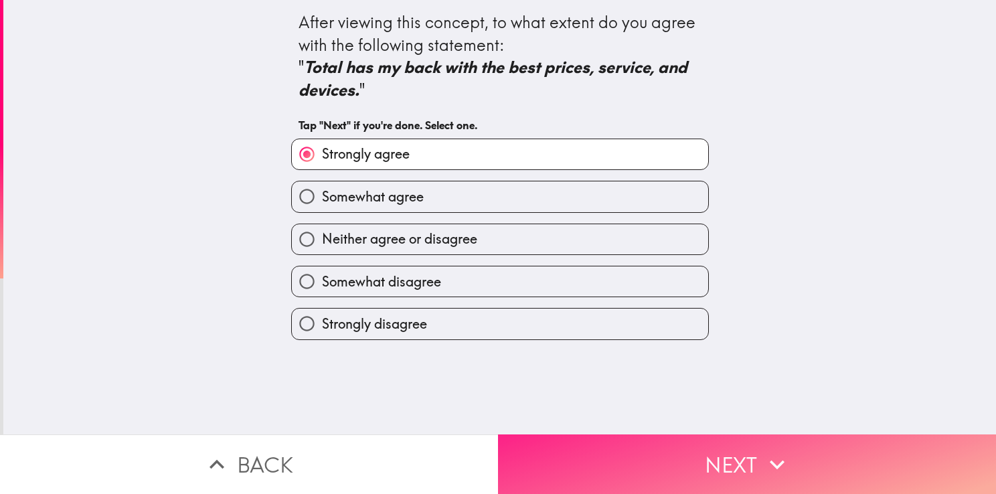
click at [575, 457] on button "Next" at bounding box center [747, 464] width 498 height 60
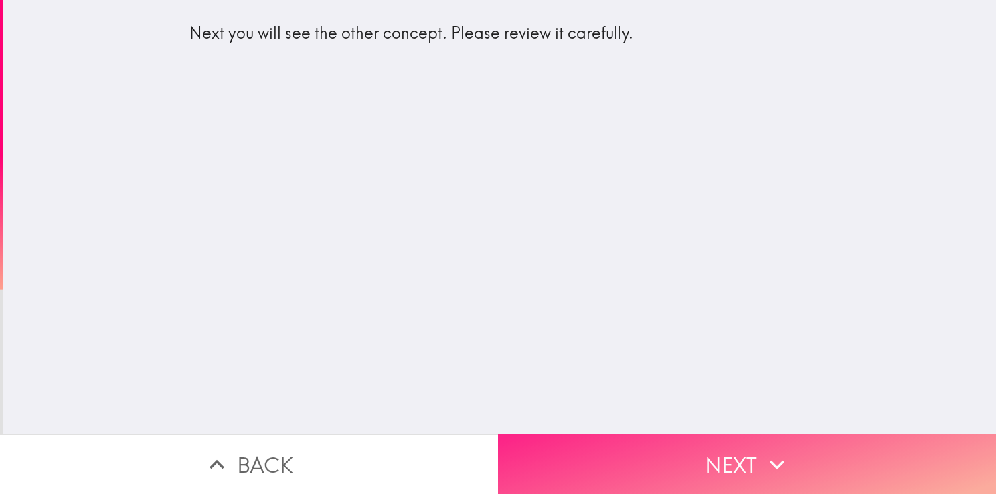
click at [567, 457] on button "Next" at bounding box center [747, 464] width 498 height 60
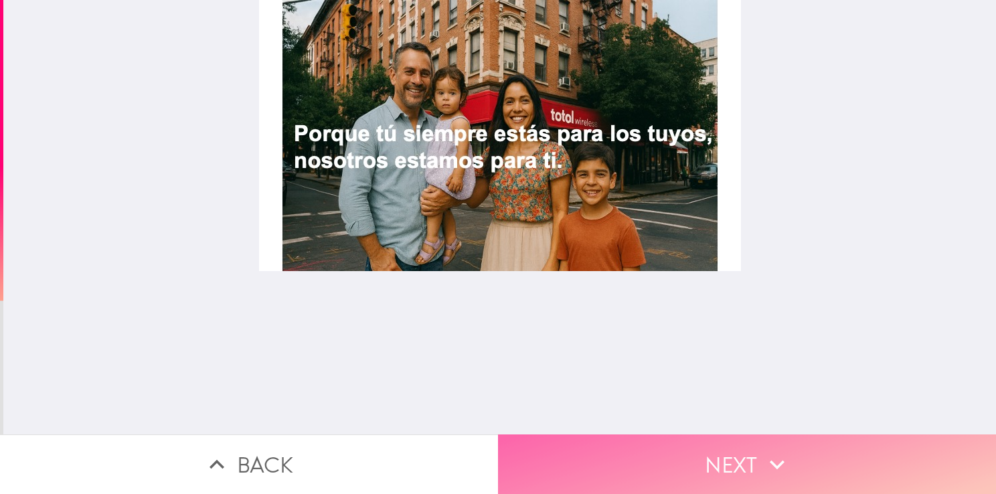
click at [685, 464] on button "Next" at bounding box center [747, 464] width 498 height 60
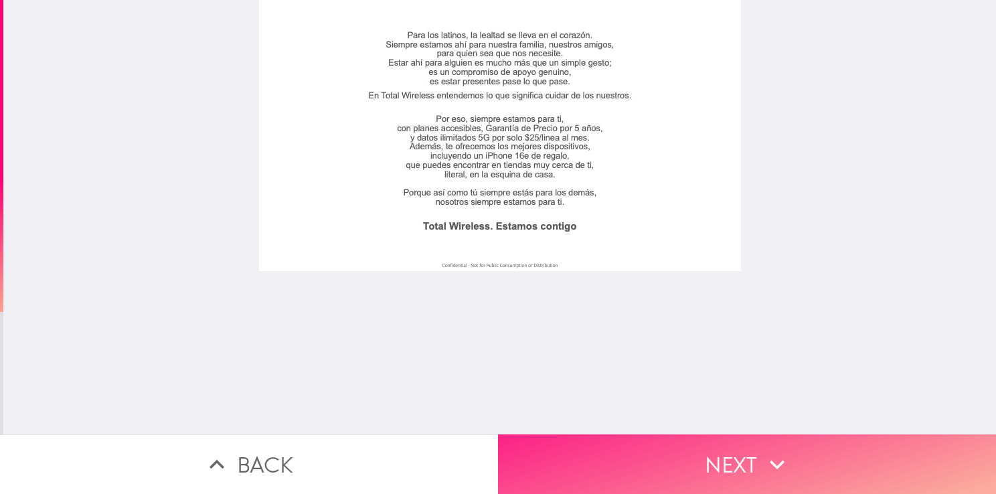
click at [602, 443] on button "Next" at bounding box center [747, 464] width 498 height 60
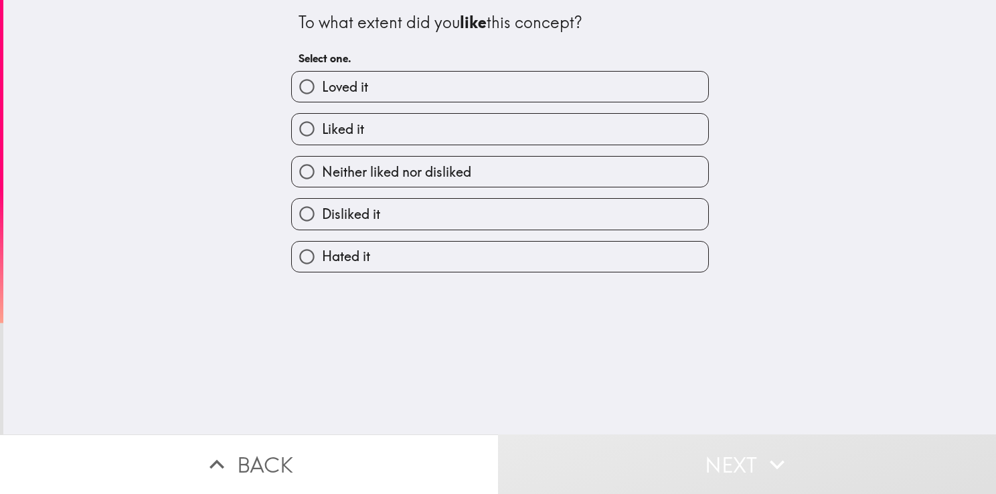
click at [308, 87] on input "Loved it" at bounding box center [307, 87] width 30 height 30
radio input "true"
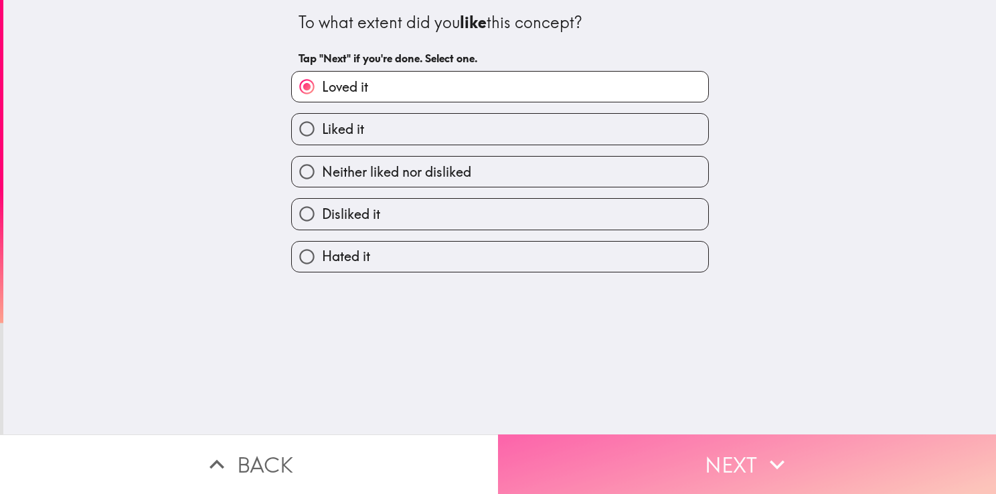
click at [539, 465] on button "Next" at bounding box center [747, 464] width 498 height 60
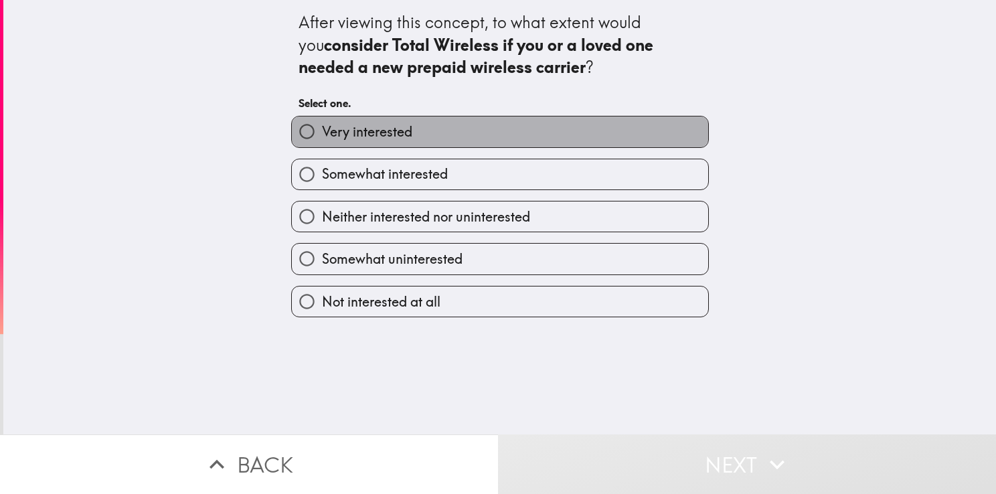
click at [375, 119] on label "Very interested" at bounding box center [500, 131] width 416 height 30
click at [322, 119] on input "Very interested" at bounding box center [307, 131] width 30 height 30
radio input "true"
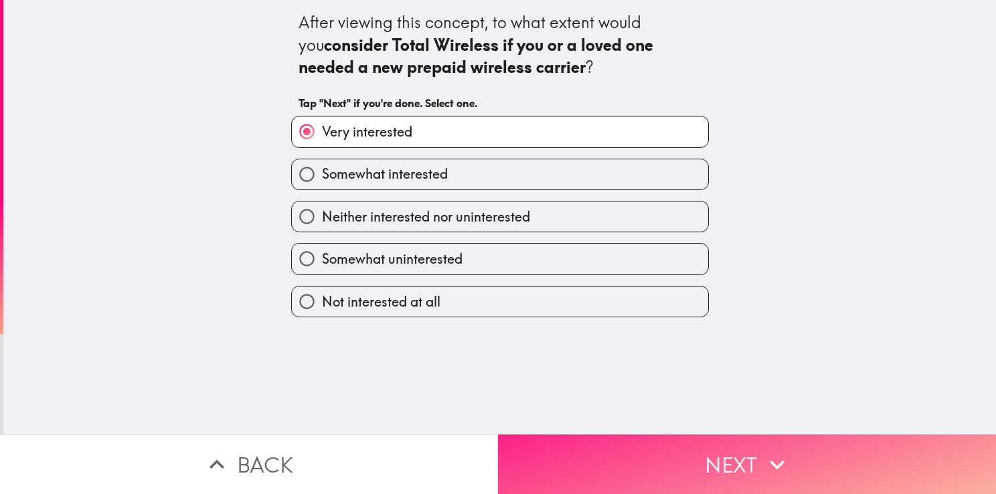
click at [636, 472] on button "Next" at bounding box center [747, 464] width 498 height 60
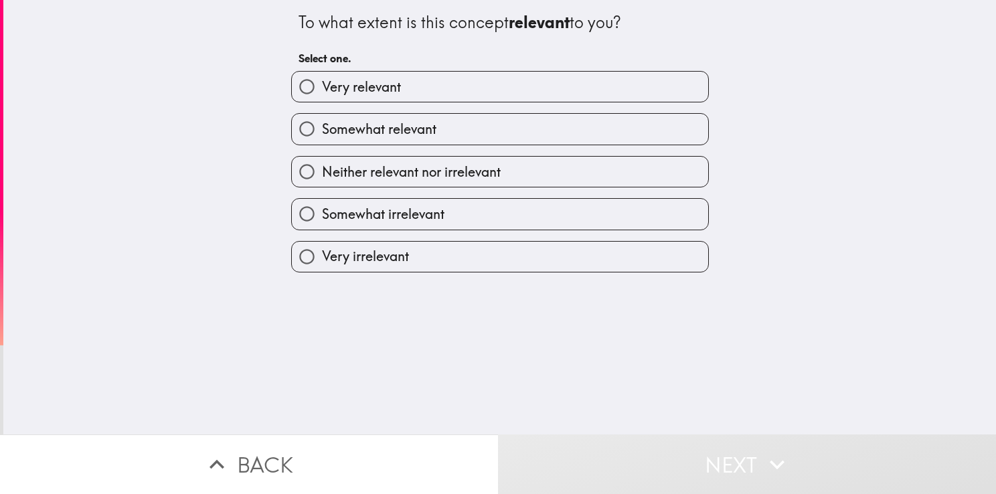
click at [343, 92] on span "Very relevant" at bounding box center [361, 87] width 79 height 19
click at [322, 92] on input "Very relevant" at bounding box center [307, 87] width 30 height 30
radio input "true"
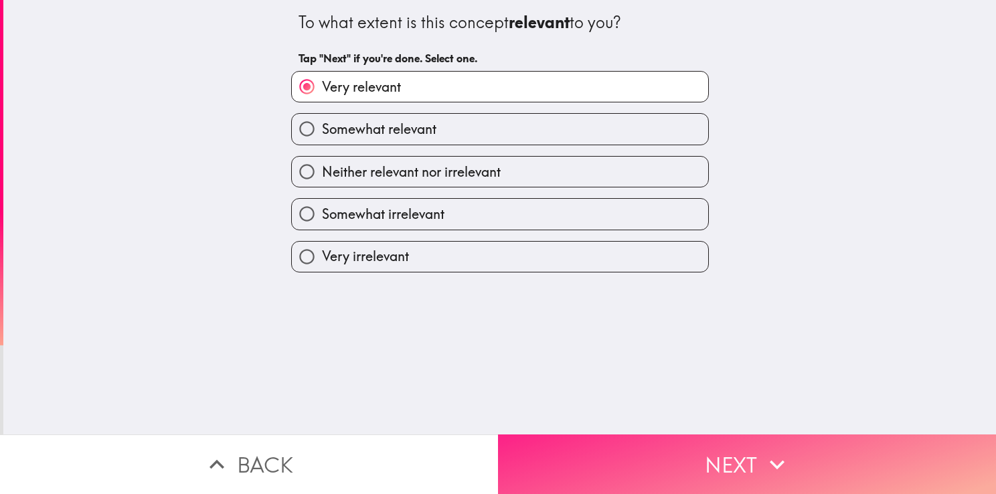
click at [684, 466] on button "Next" at bounding box center [747, 464] width 498 height 60
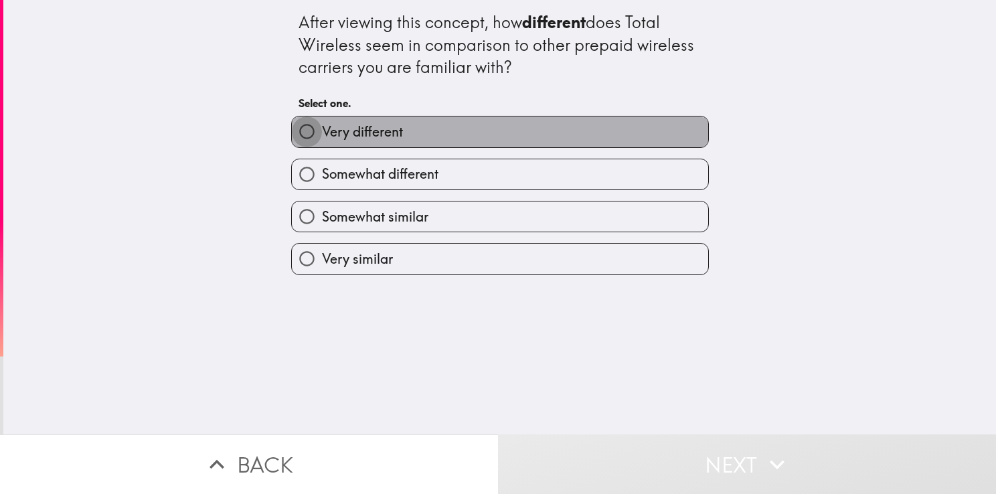
click at [308, 134] on input "Very different" at bounding box center [307, 131] width 30 height 30
radio input "true"
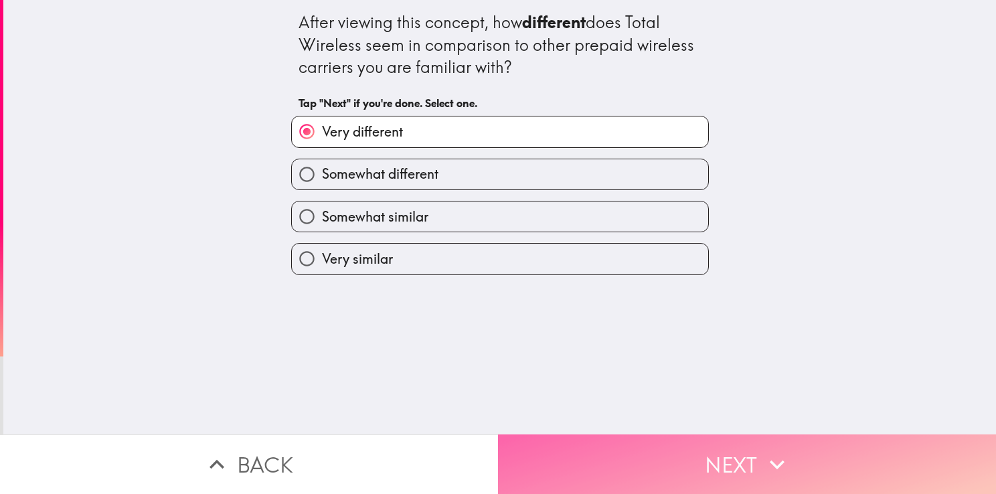
click at [647, 448] on button "Next" at bounding box center [747, 464] width 498 height 60
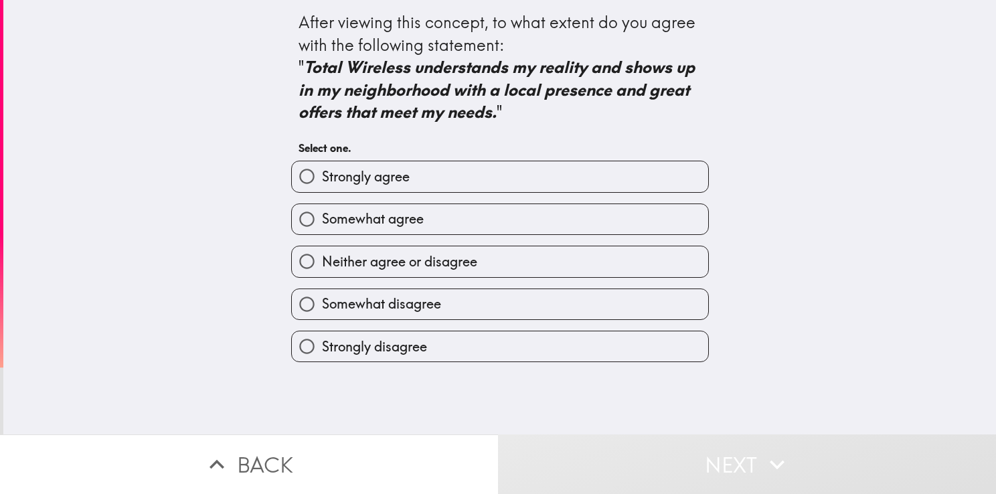
click at [361, 221] on span "Somewhat agree" at bounding box center [373, 218] width 102 height 19
click at [322, 221] on input "Somewhat agree" at bounding box center [307, 219] width 30 height 30
radio input "true"
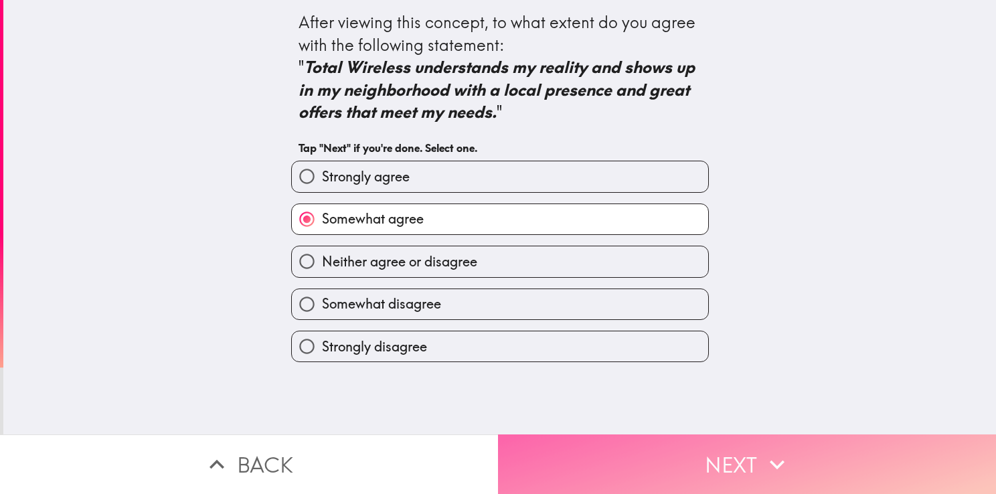
click at [592, 434] on button "Next" at bounding box center [747, 464] width 498 height 60
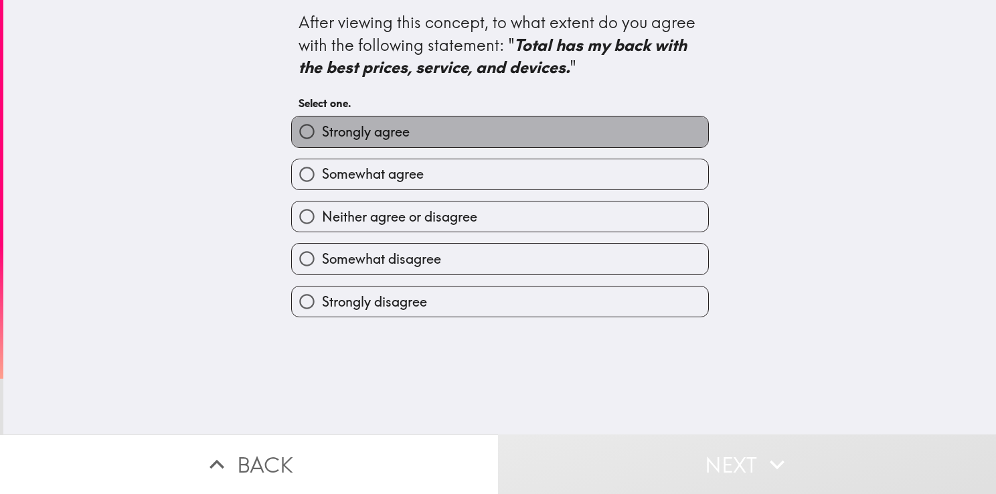
click at [343, 124] on span "Strongly agree" at bounding box center [366, 131] width 88 height 19
click at [322, 124] on input "Strongly agree" at bounding box center [307, 131] width 30 height 30
radio input "true"
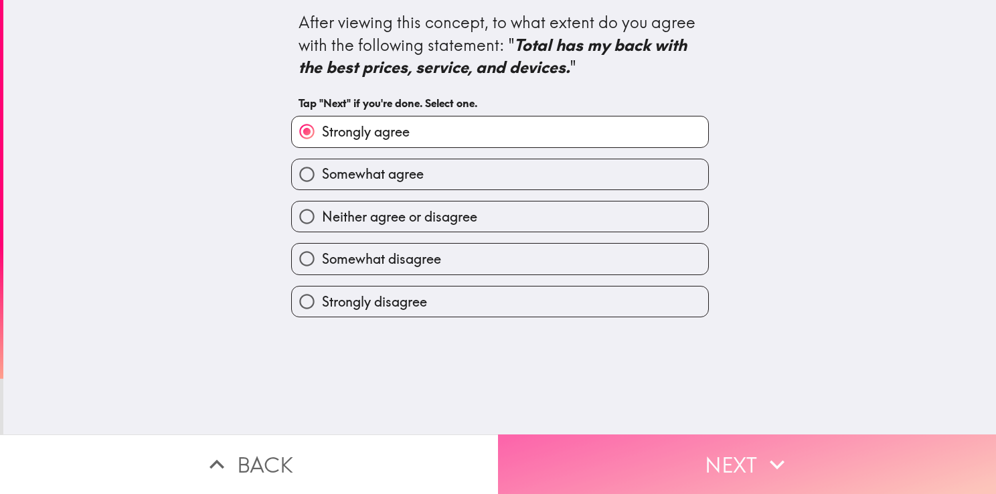
click at [637, 460] on button "Next" at bounding box center [747, 464] width 498 height 60
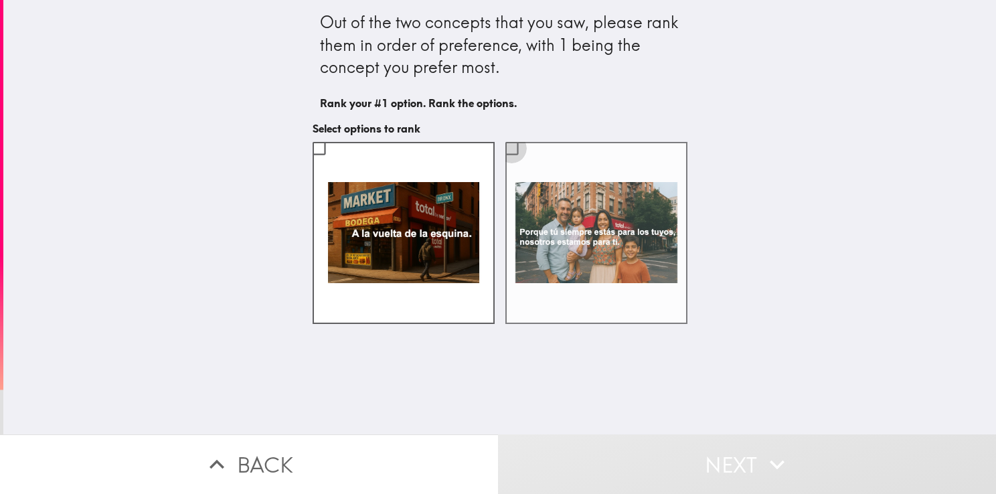
click at [504, 145] on input "checkbox" at bounding box center [512, 148] width 30 height 30
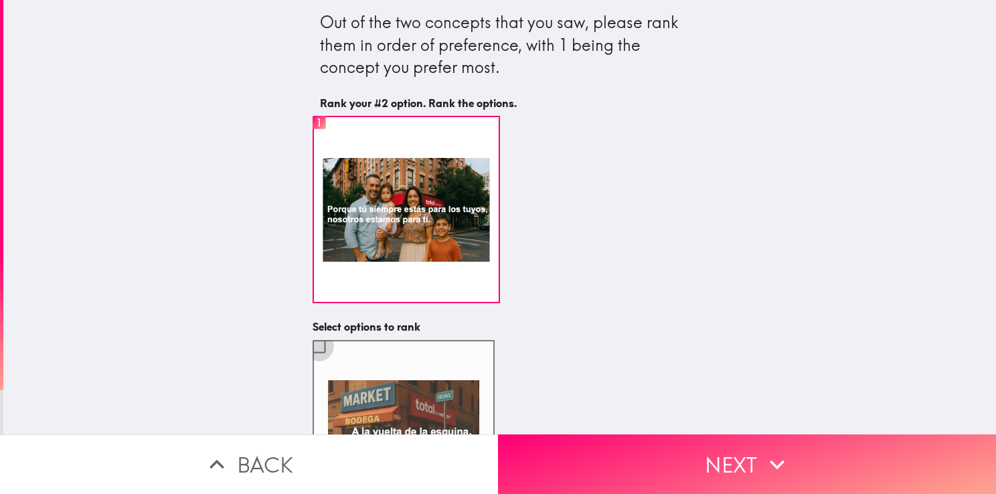
click at [304, 342] on input "checkbox" at bounding box center [319, 346] width 30 height 30
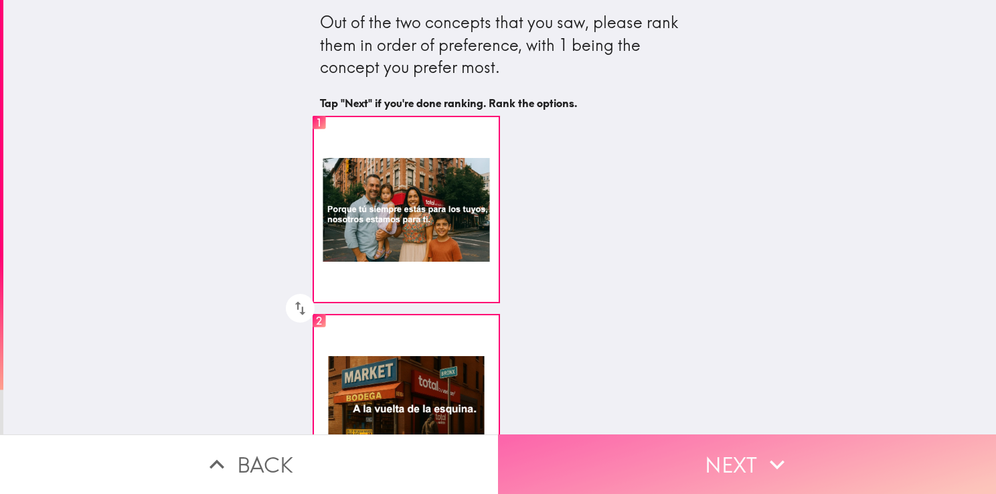
click at [663, 446] on button "Next" at bounding box center [747, 464] width 498 height 60
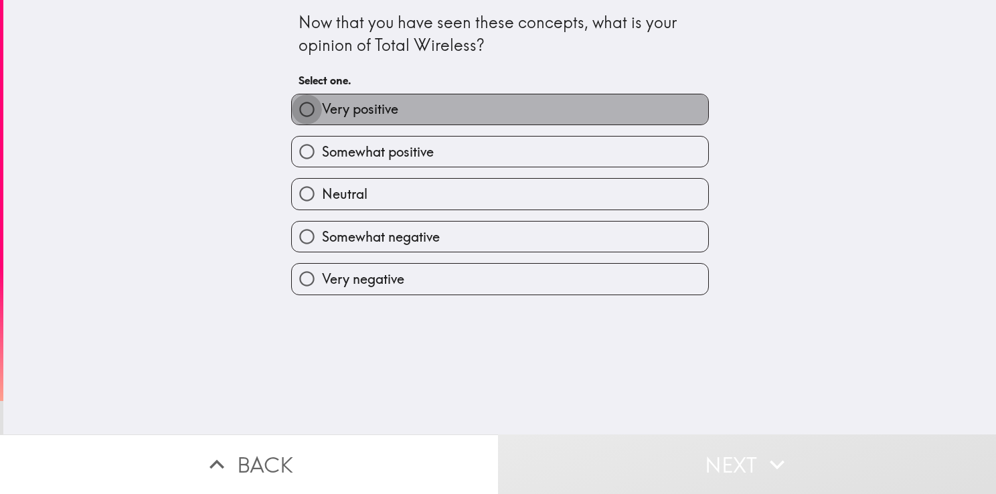
click at [303, 116] on input "Very positive" at bounding box center [307, 109] width 30 height 30
radio input "true"
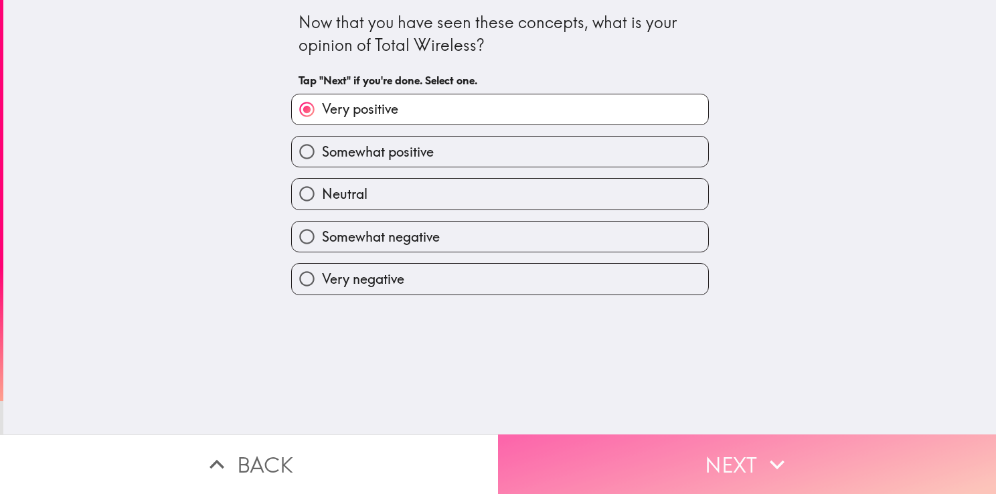
click at [610, 434] on button "Next" at bounding box center [747, 464] width 498 height 60
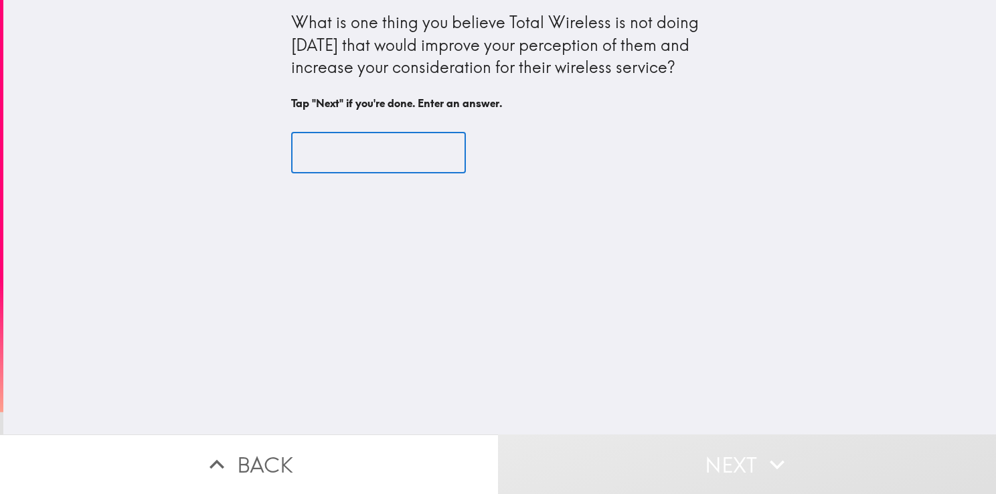
click at [441, 163] on input "text" at bounding box center [378, 152] width 175 height 41
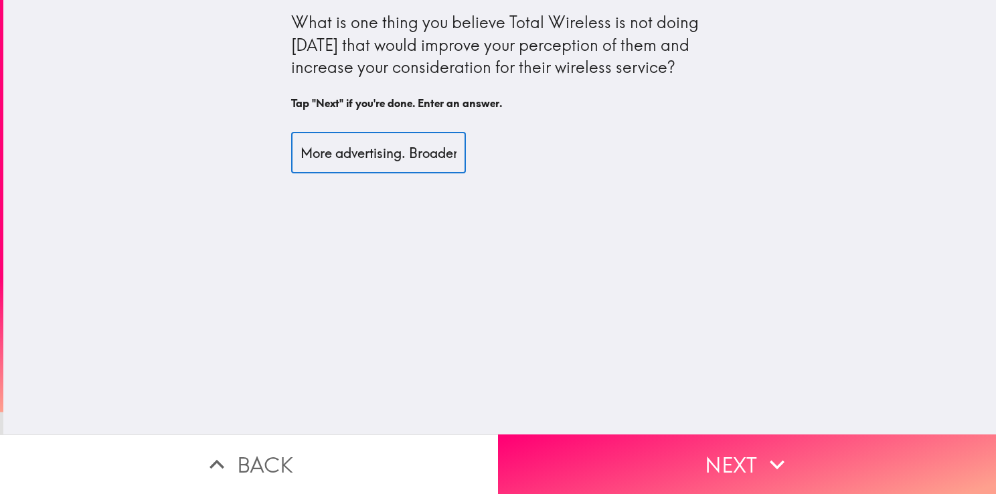
click at [438, 159] on input "More advertising. Broader scoupe" at bounding box center [378, 152] width 175 height 41
click at [431, 163] on input "More advertising. Broader scope of the public. i tho" at bounding box center [378, 152] width 175 height 41
click at [440, 150] on input "More advertising. Broader scope of the public. I though the brand didn't existed" at bounding box center [378, 152] width 175 height 41
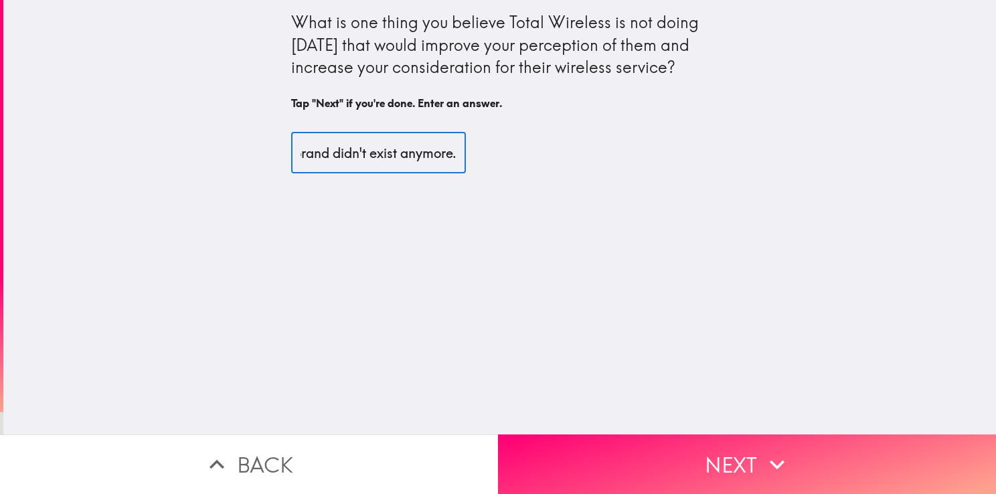
scroll to position [0, 378]
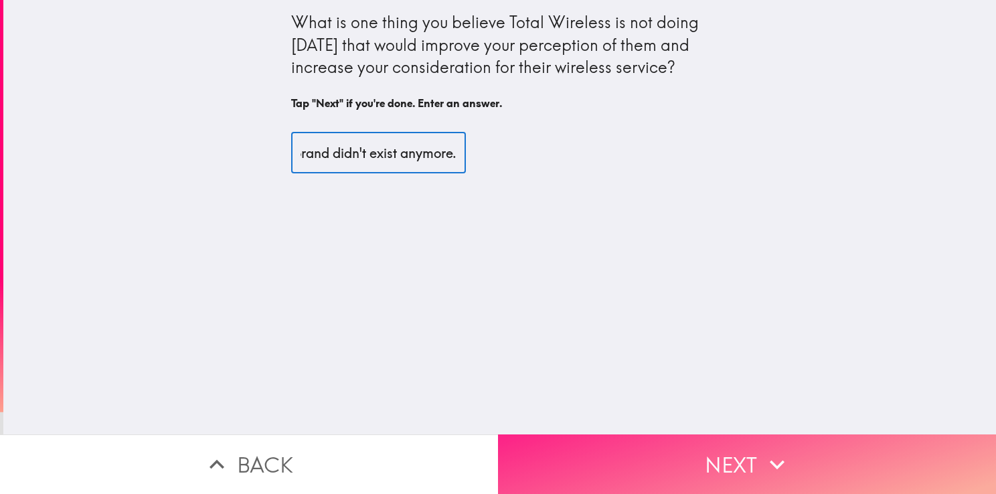
type input "More advertising. Broader scope of the public. I though the brand didn't exist …"
click at [569, 462] on button "Next" at bounding box center [747, 464] width 498 height 60
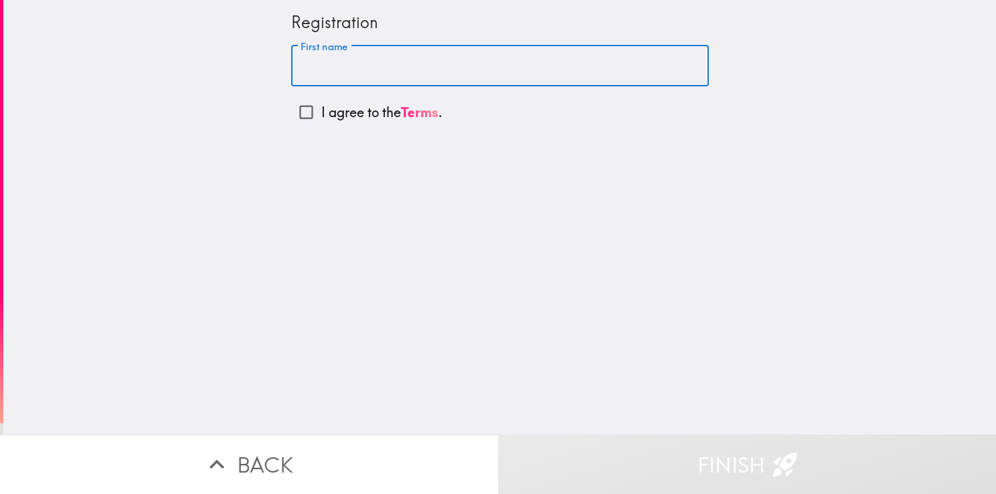
click at [376, 76] on input "First name" at bounding box center [500, 66] width 418 height 41
type input "Luan"
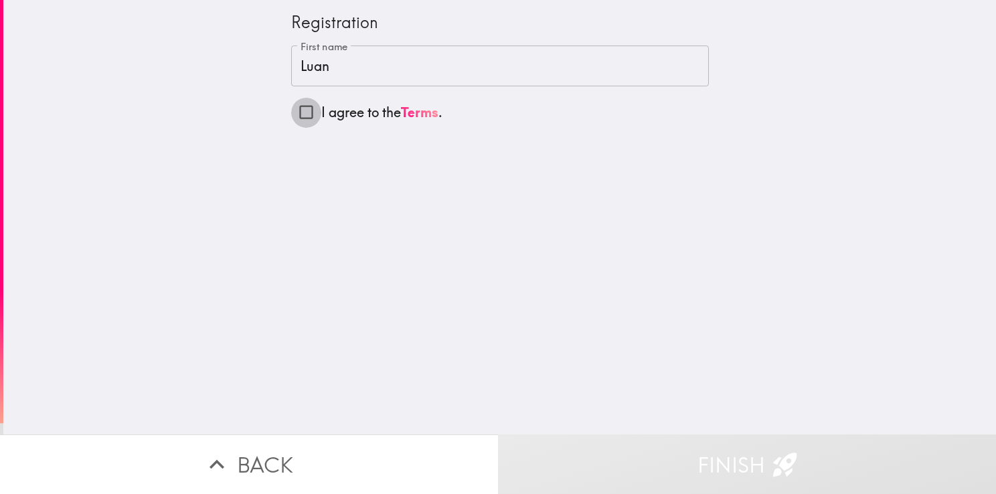
click at [298, 111] on input "I agree to the Terms ." at bounding box center [306, 112] width 30 height 30
checkbox input "true"
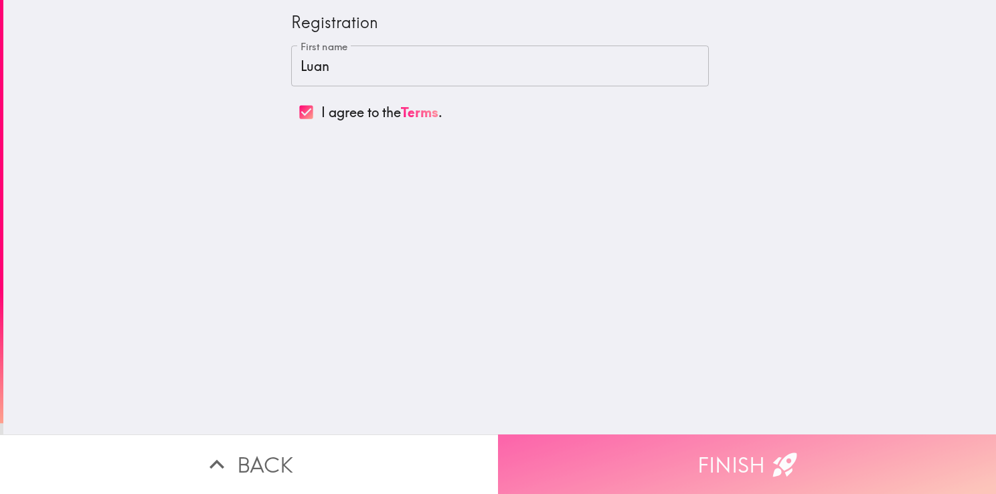
click at [634, 449] on button "Finish" at bounding box center [747, 464] width 498 height 60
